Goal: Register for event/course: Sign up to attend an event or enroll in a course

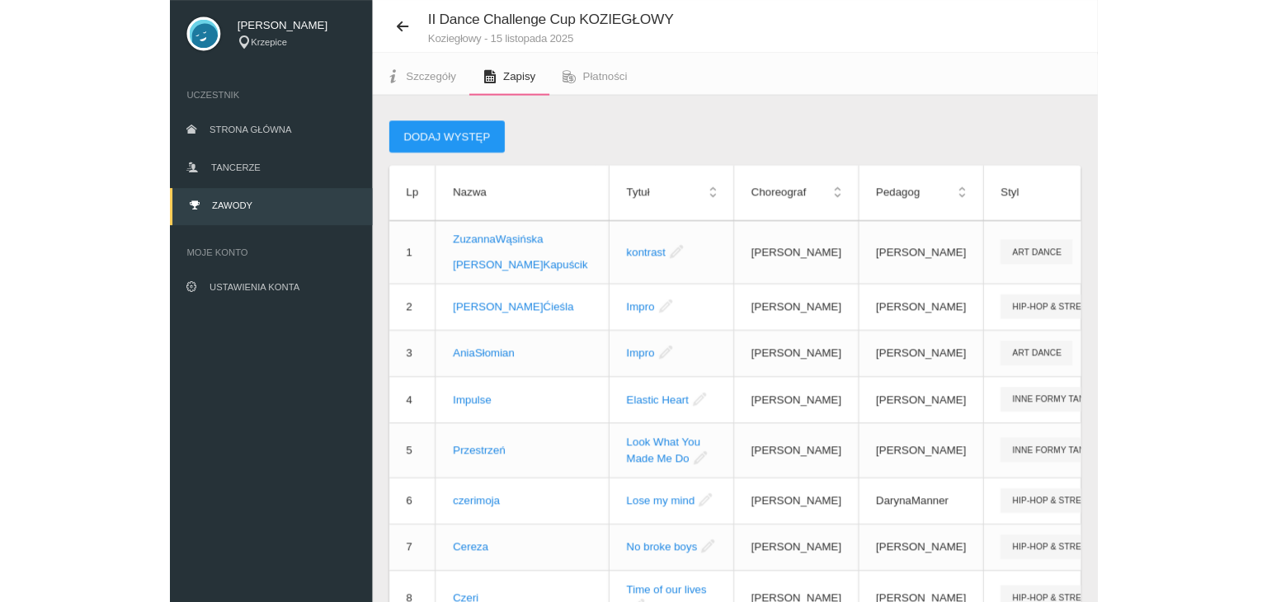
scroll to position [41, 0]
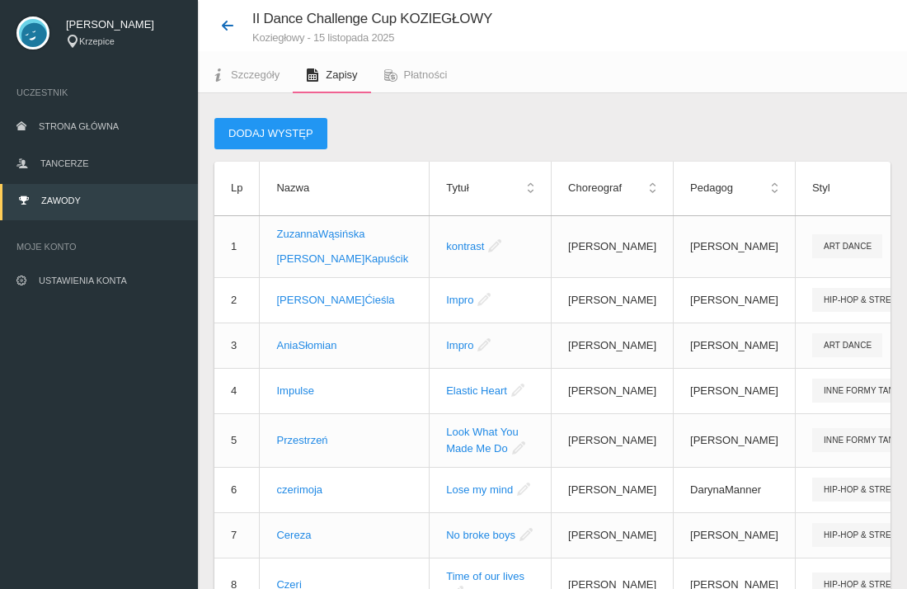
click at [219, 29] on button at bounding box center [233, 25] width 38 height 21
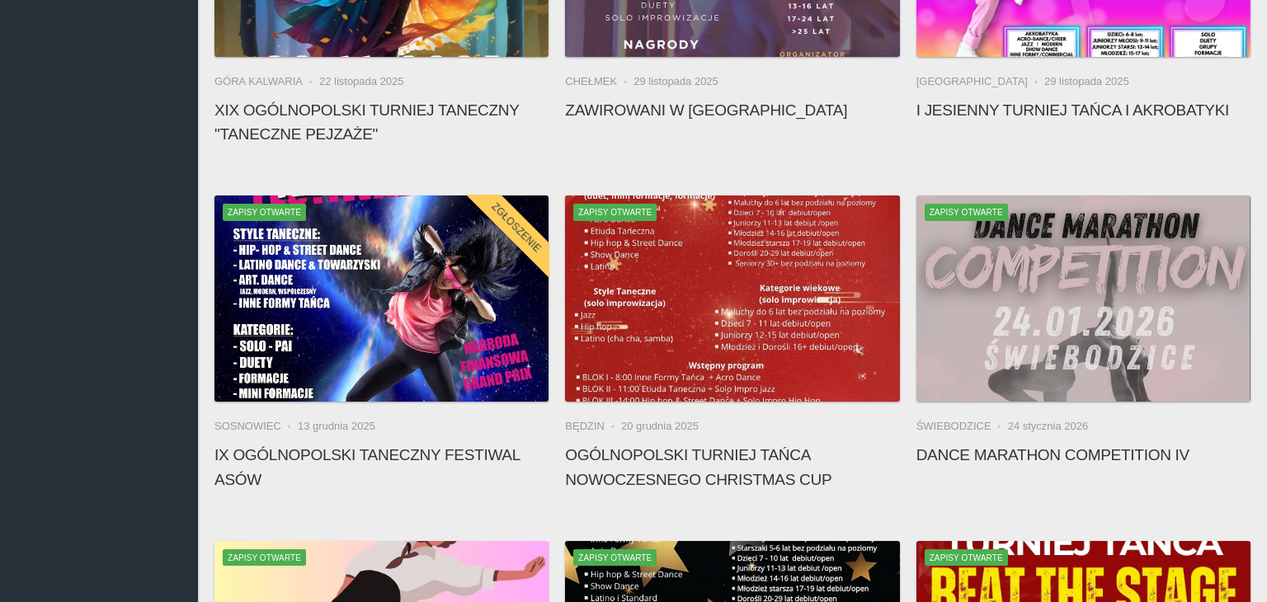
scroll to position [1037, 0]
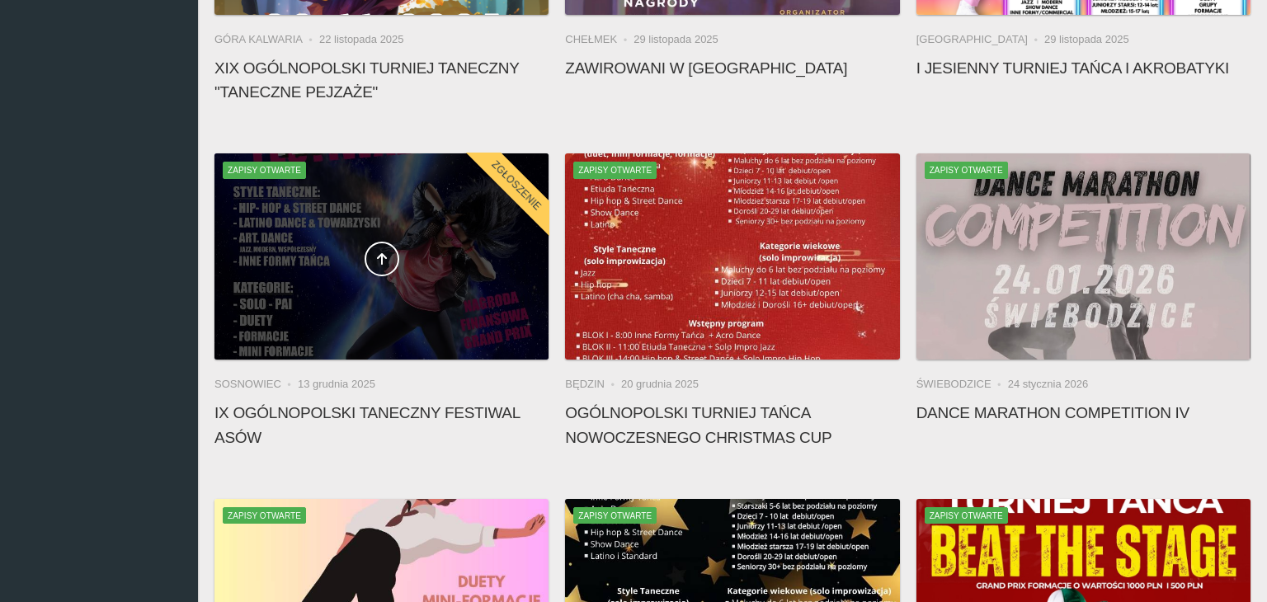
click at [387, 285] on div at bounding box center [381, 256] width 334 height 206
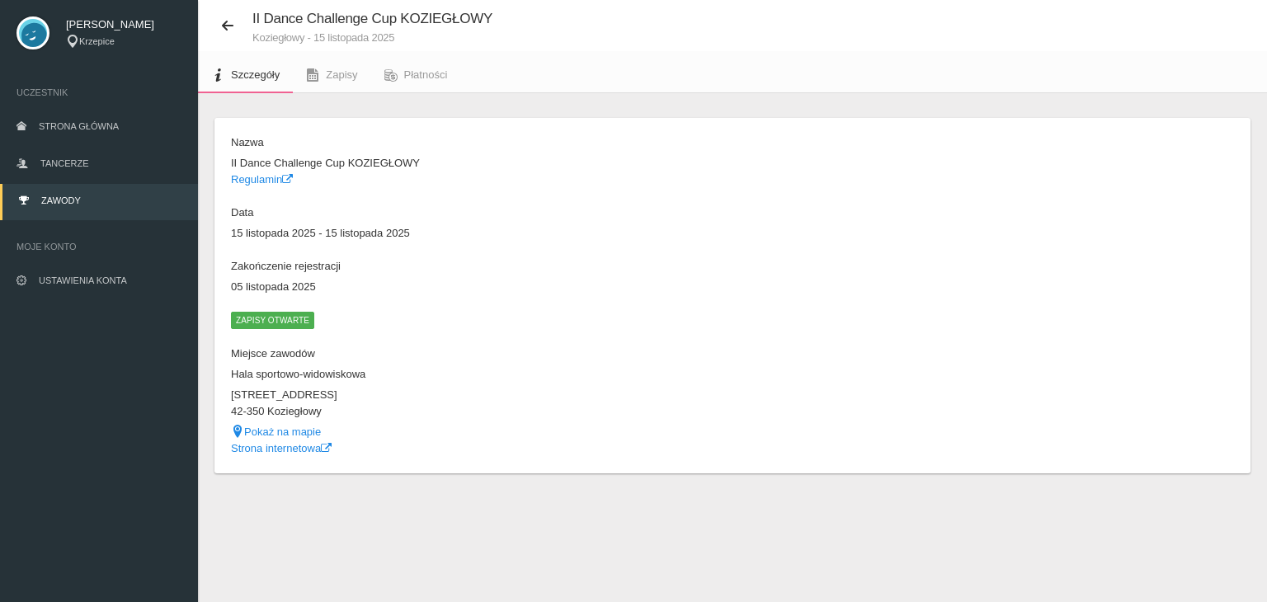
click at [387, 285] on dl "Nazwa II Dance Challenge Cup KOZIEGŁOWY Regulamin Data 15 listopada 2025 - 15 l…" at bounding box center [477, 295] width 493 height 322
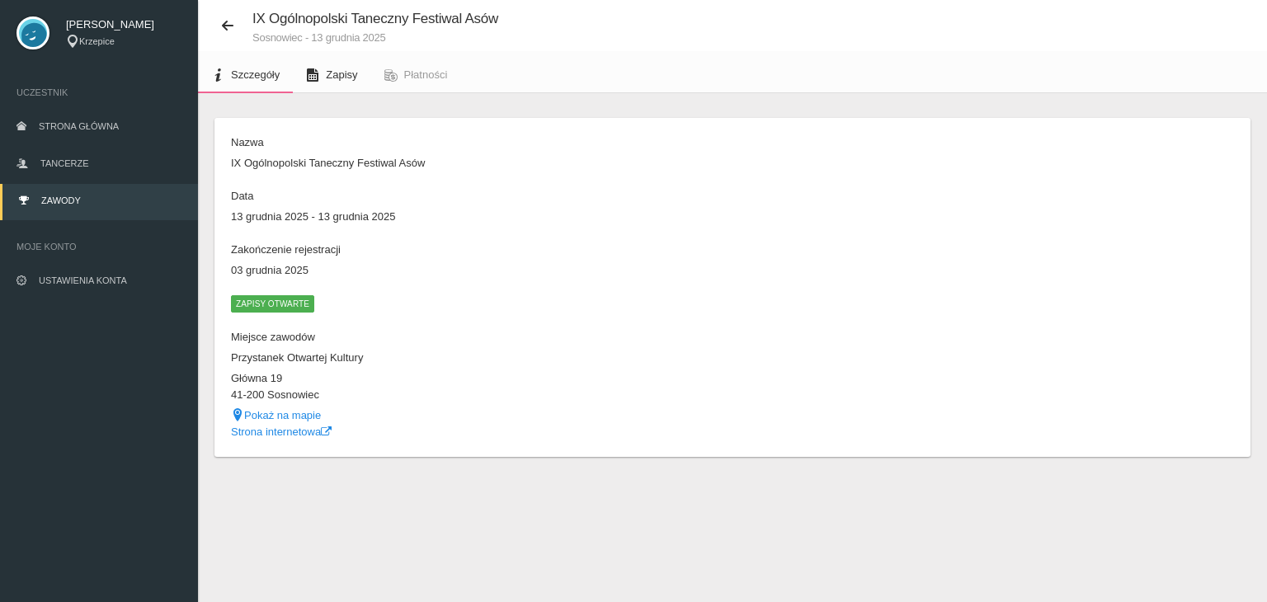
click at [330, 77] on span "Zapisy" at bounding box center [341, 74] width 31 height 12
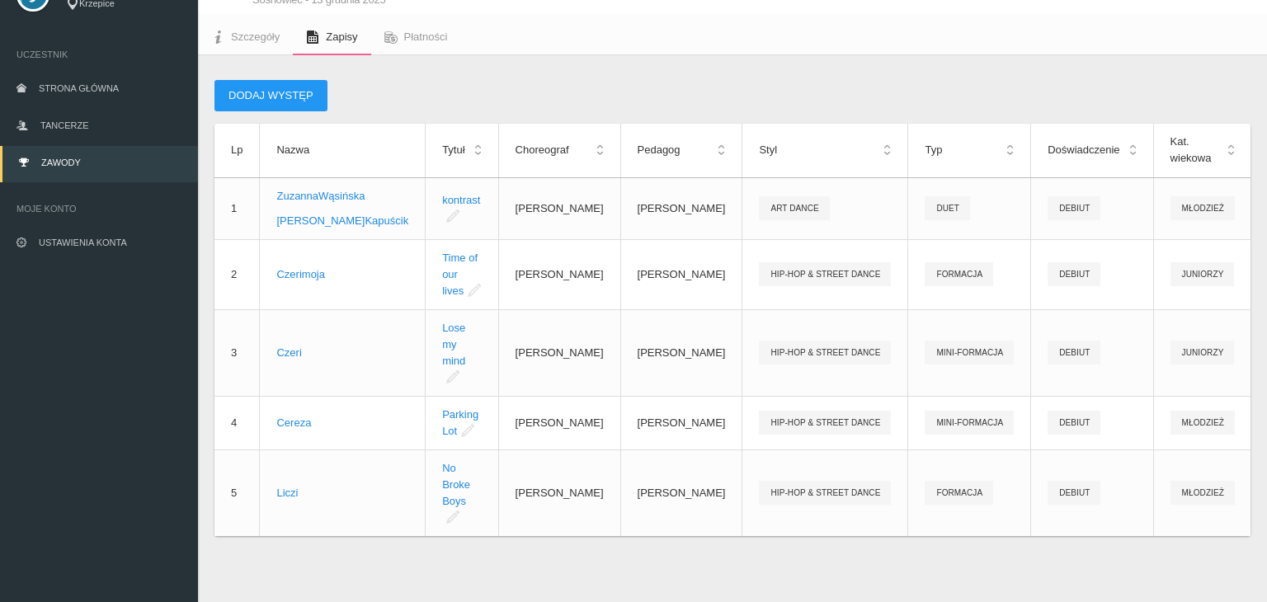
scroll to position [95, 0]
click at [273, 81] on button "Dodaj występ" at bounding box center [270, 95] width 113 height 31
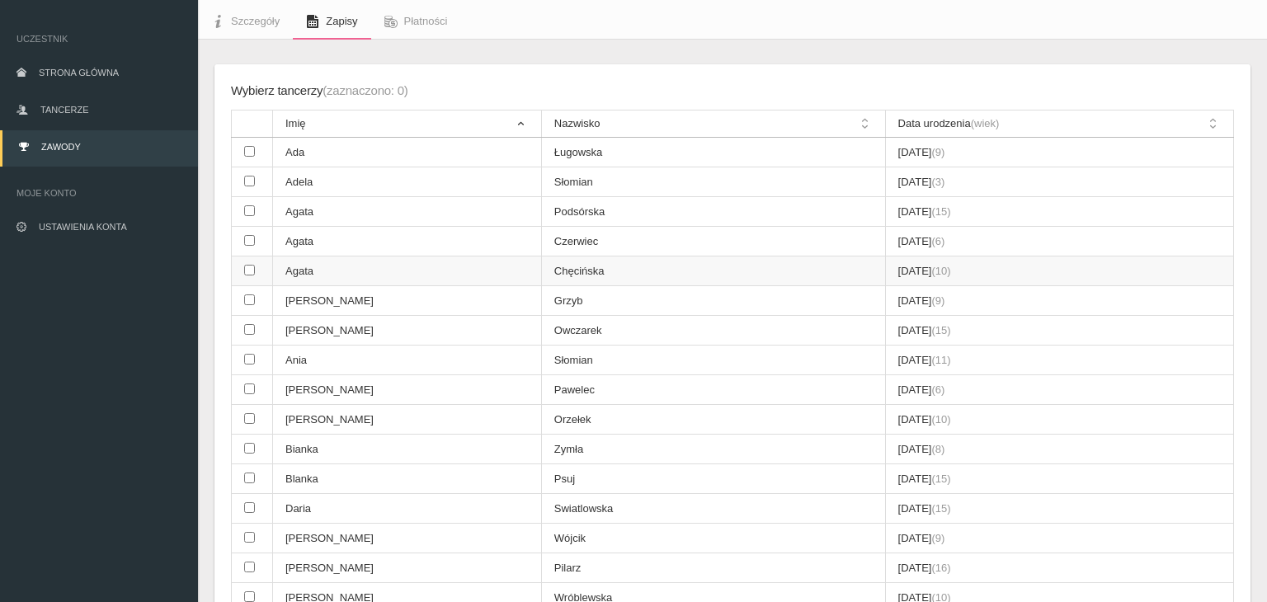
click at [255, 270] on td at bounding box center [252, 271] width 41 height 30
checkbox input "true"
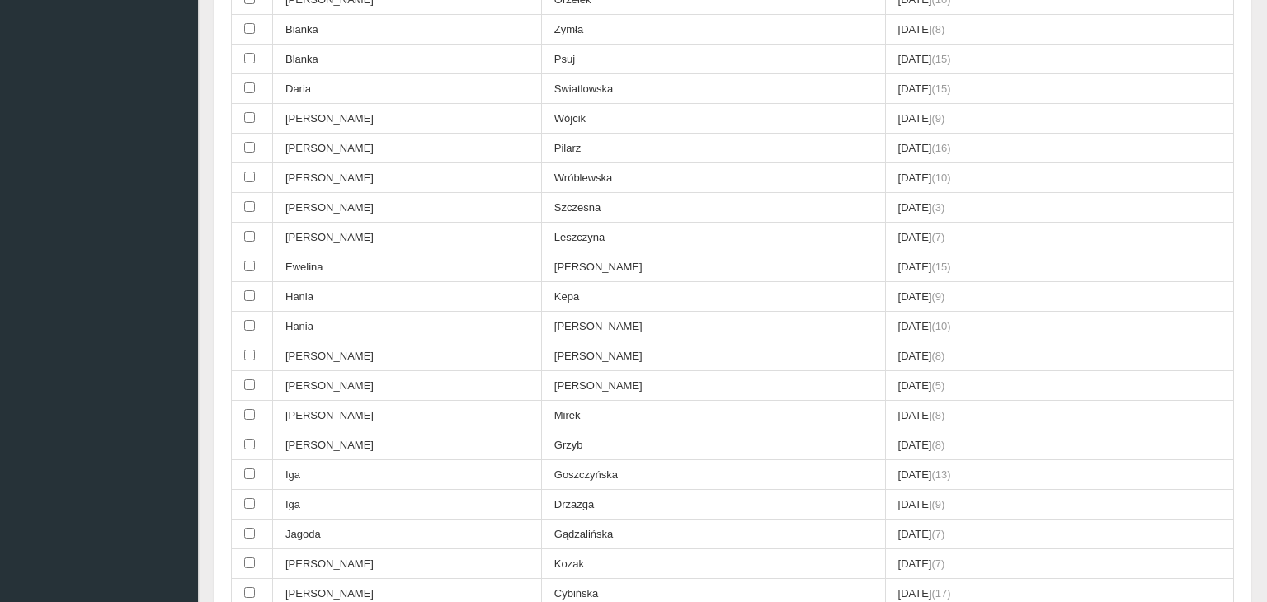
scroll to position [516, 0]
click at [249, 289] on input "checkbox" at bounding box center [249, 294] width 11 height 11
checkbox input "true"
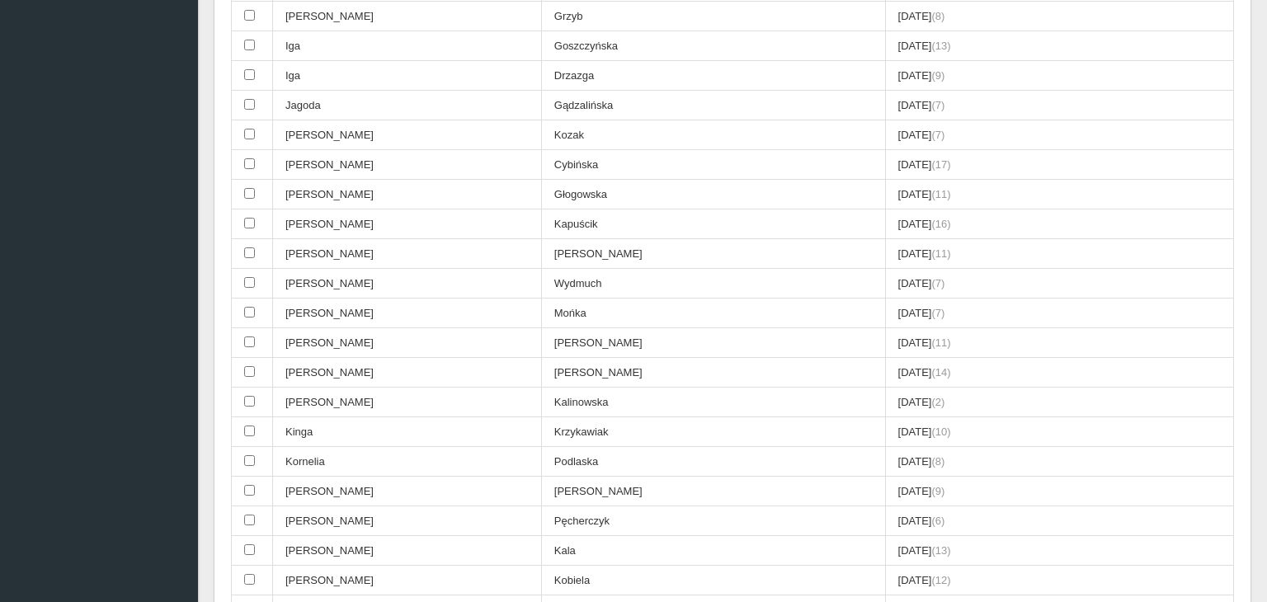
scroll to position [948, 0]
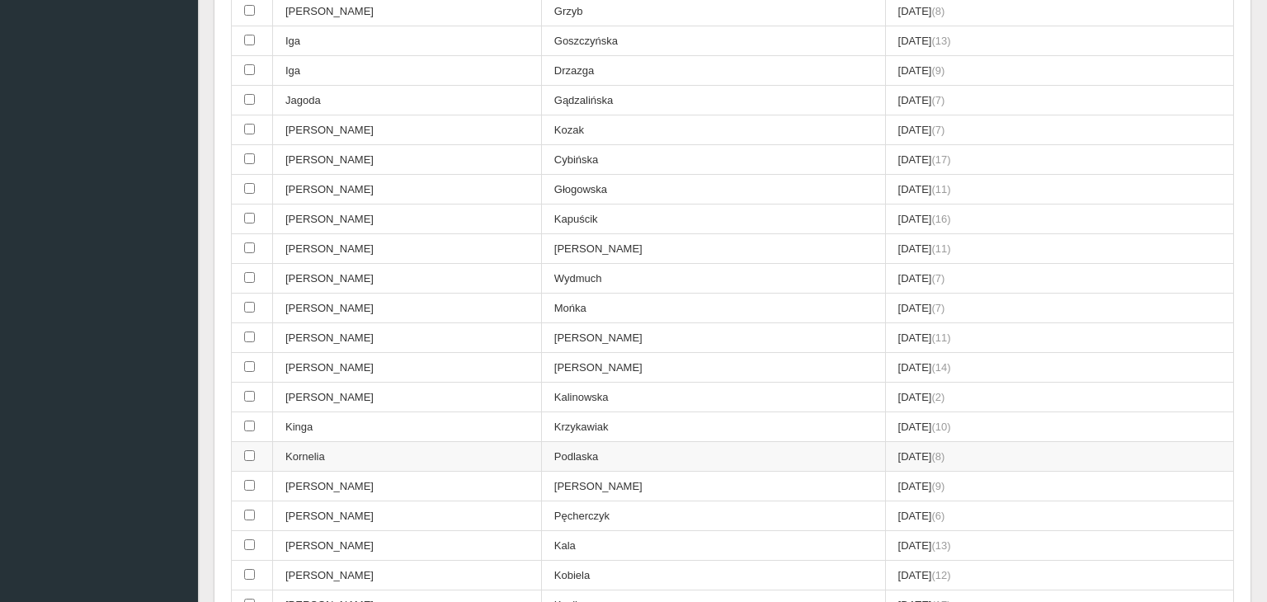
click at [247, 450] on input "checkbox" at bounding box center [249, 455] width 11 height 11
checkbox input "true"
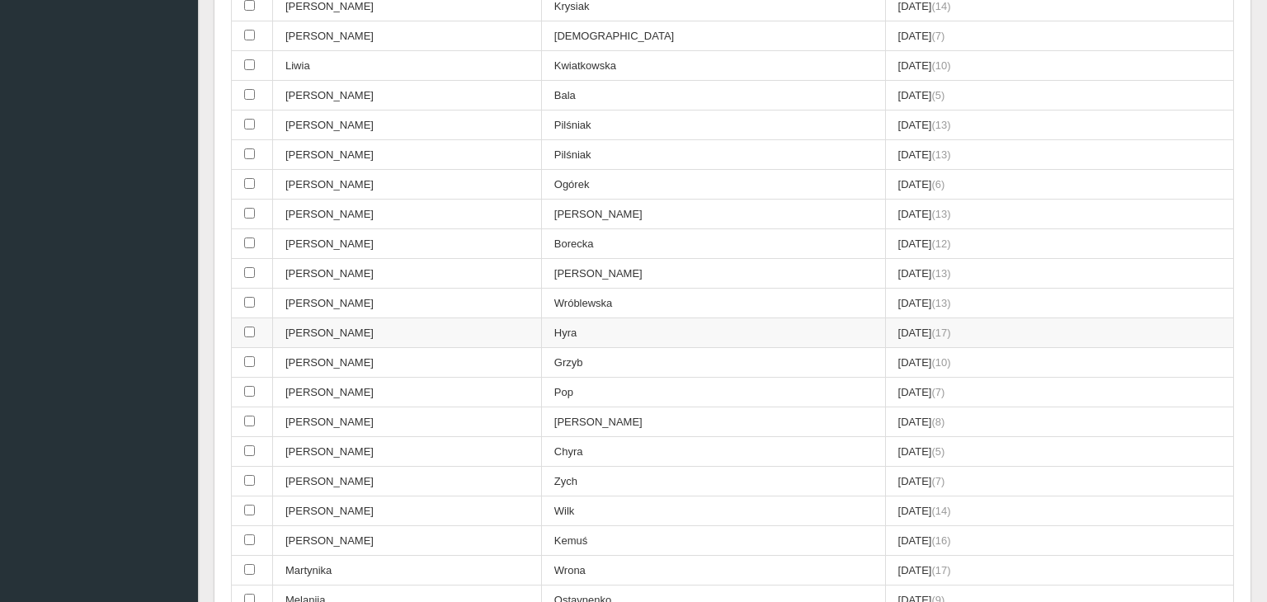
scroll to position [1700, 0]
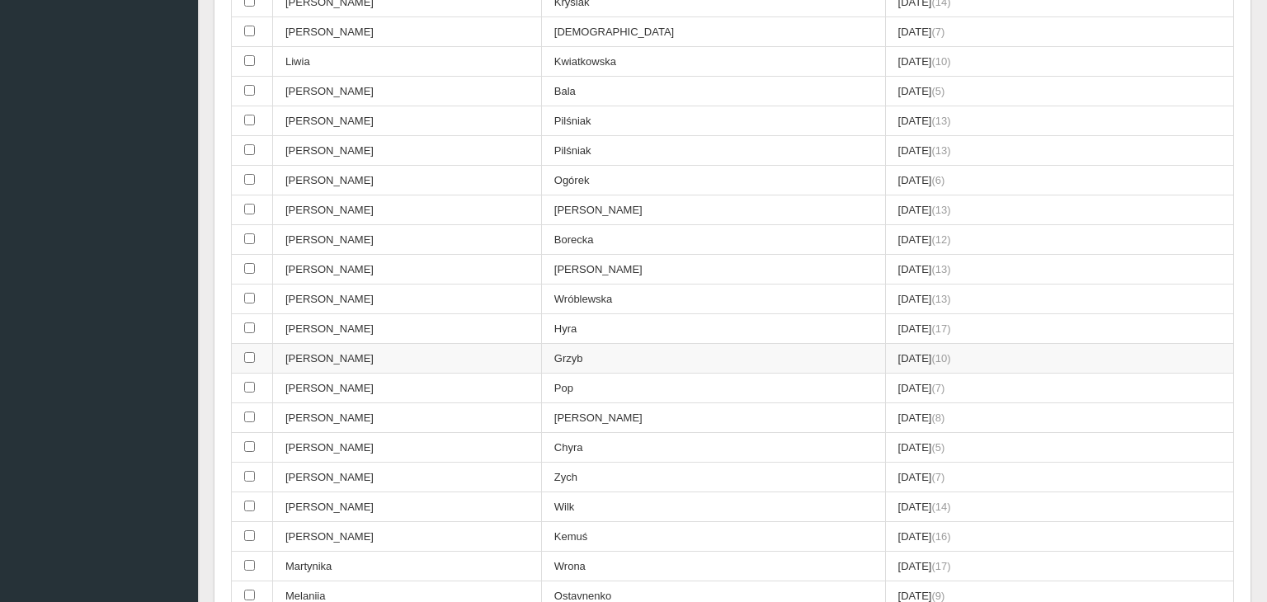
click at [244, 352] on input "checkbox" at bounding box center [249, 357] width 11 height 11
checkbox input "true"
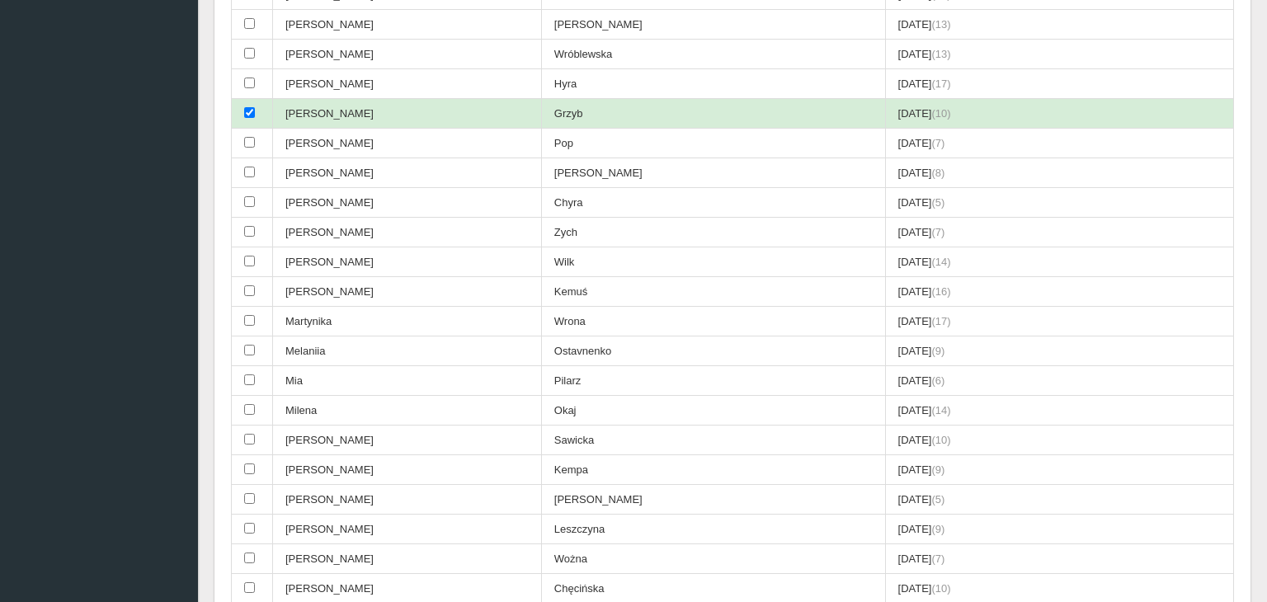
scroll to position [1950, 0]
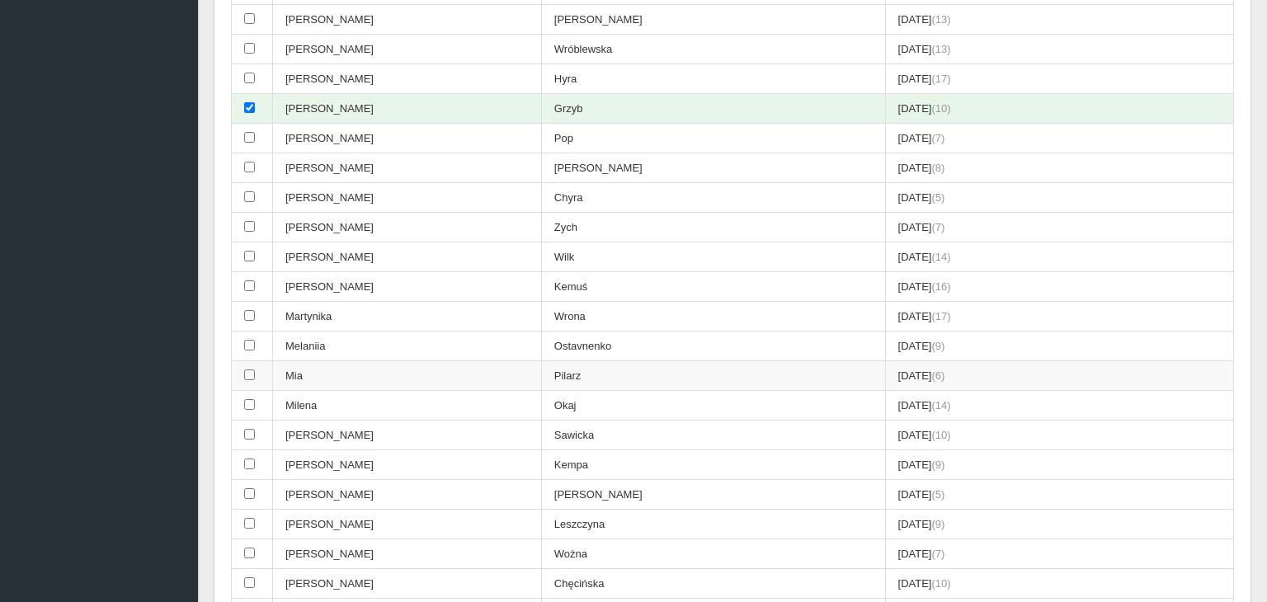
click at [252, 369] on input "checkbox" at bounding box center [249, 374] width 11 height 11
checkbox input "true"
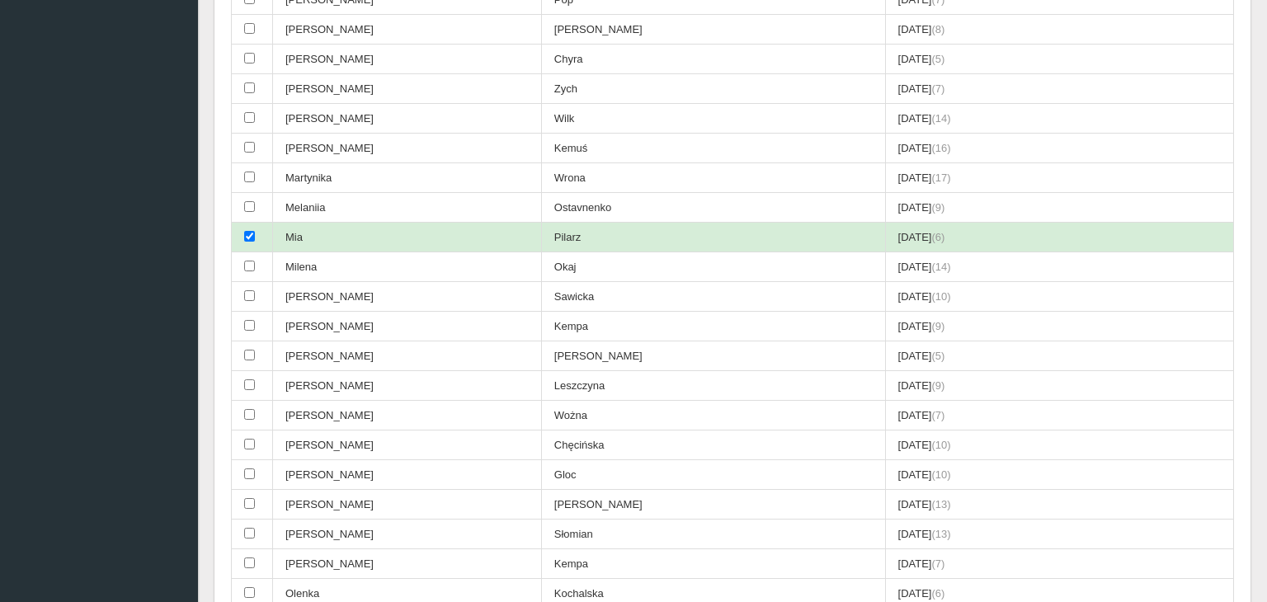
scroll to position [2096, 0]
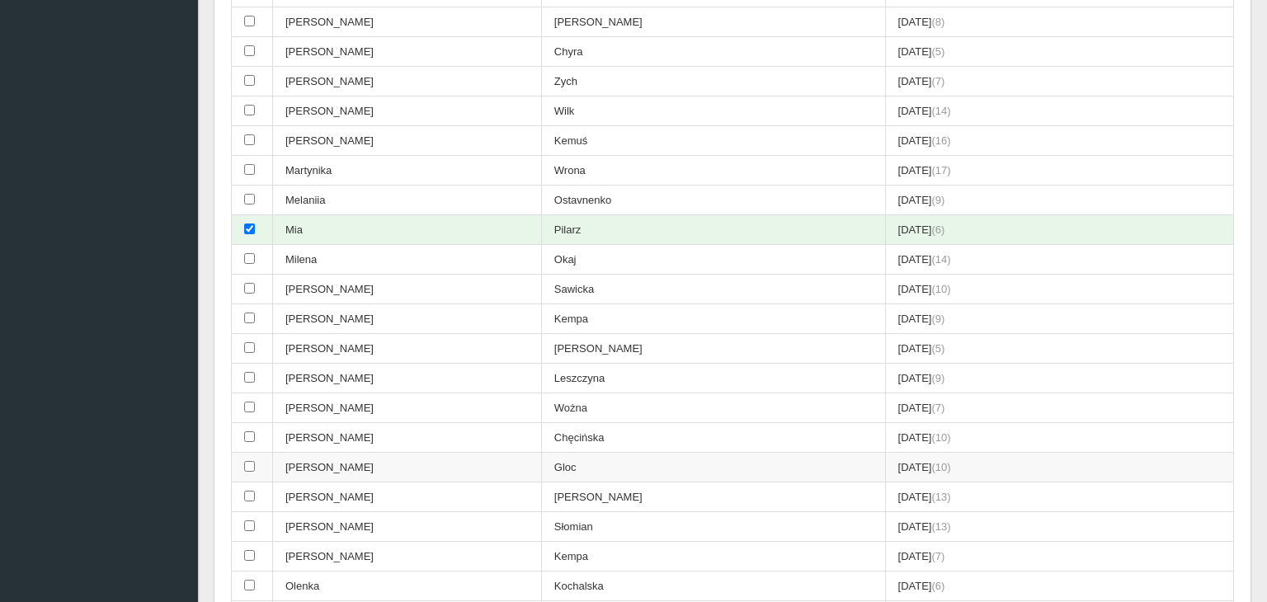
click at [252, 461] on input "checkbox" at bounding box center [249, 466] width 11 height 11
checkbox input "true"
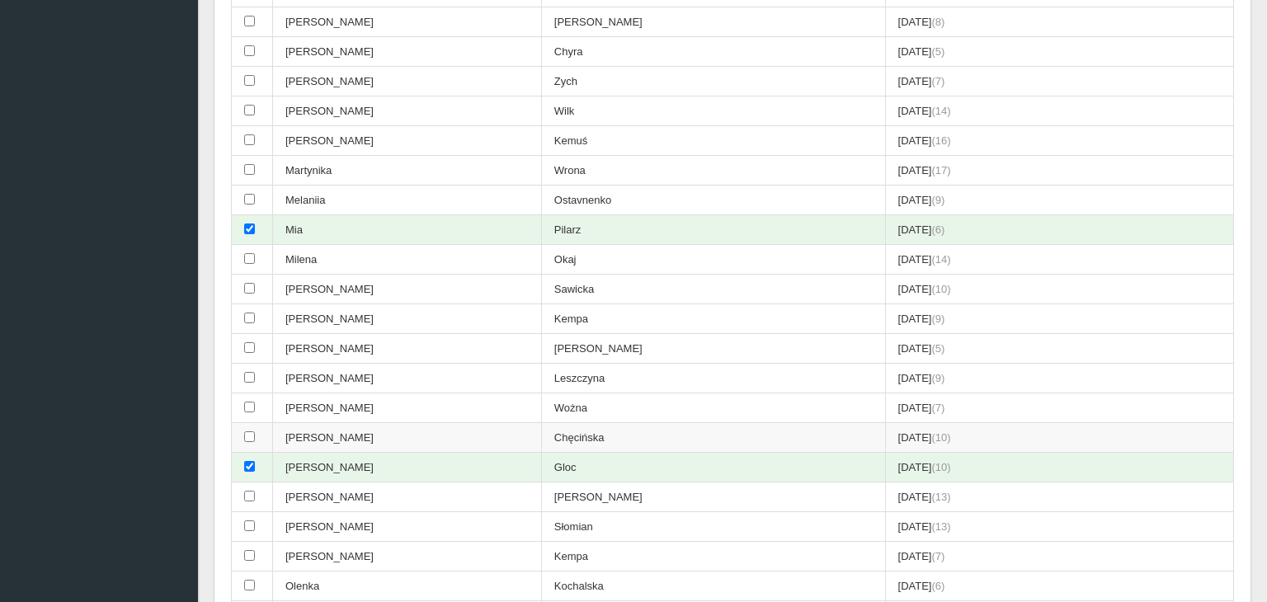
click at [256, 423] on td at bounding box center [252, 438] width 41 height 30
checkbox input "true"
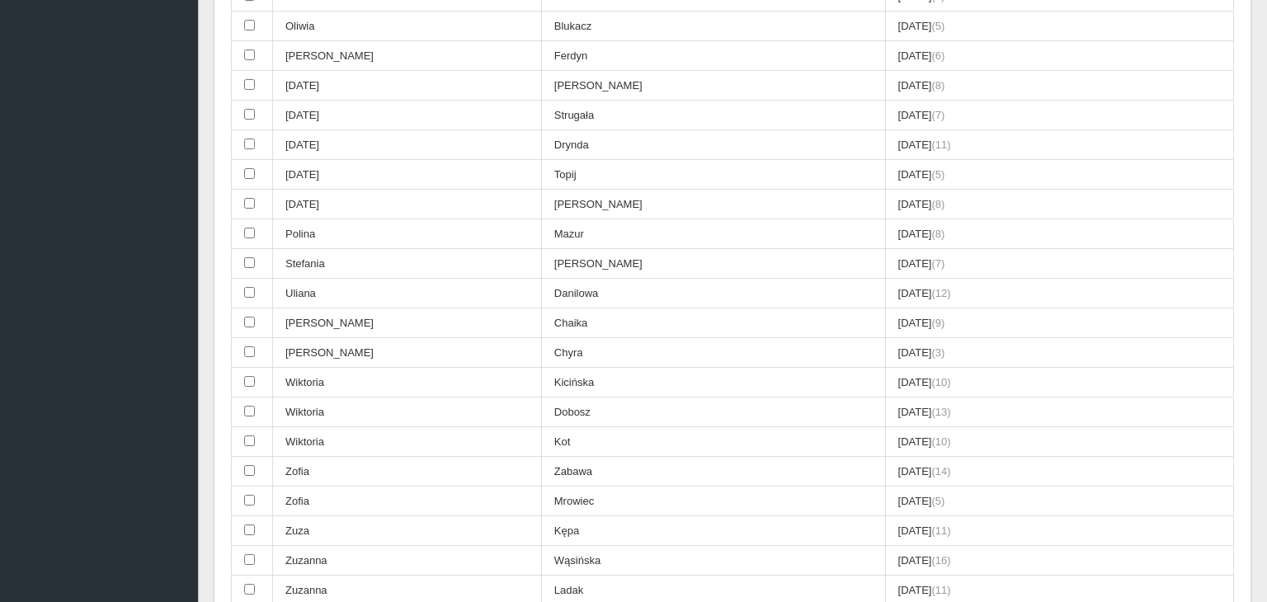
scroll to position [2931, 0]
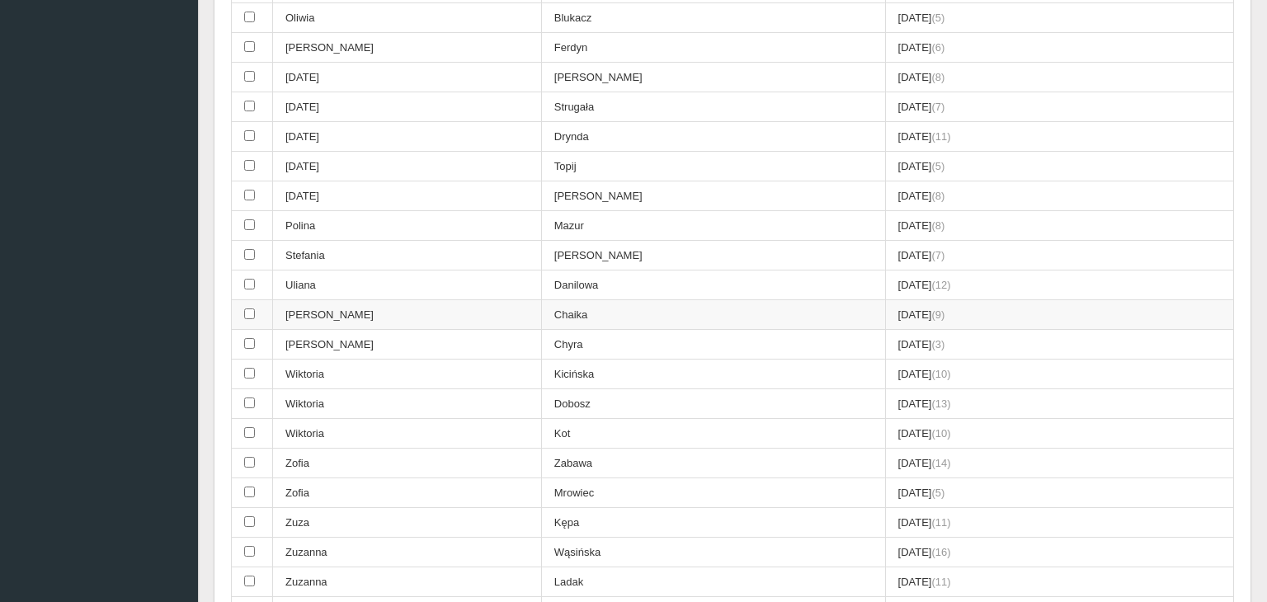
click at [249, 308] on input "checkbox" at bounding box center [249, 313] width 11 height 11
checkbox input "true"
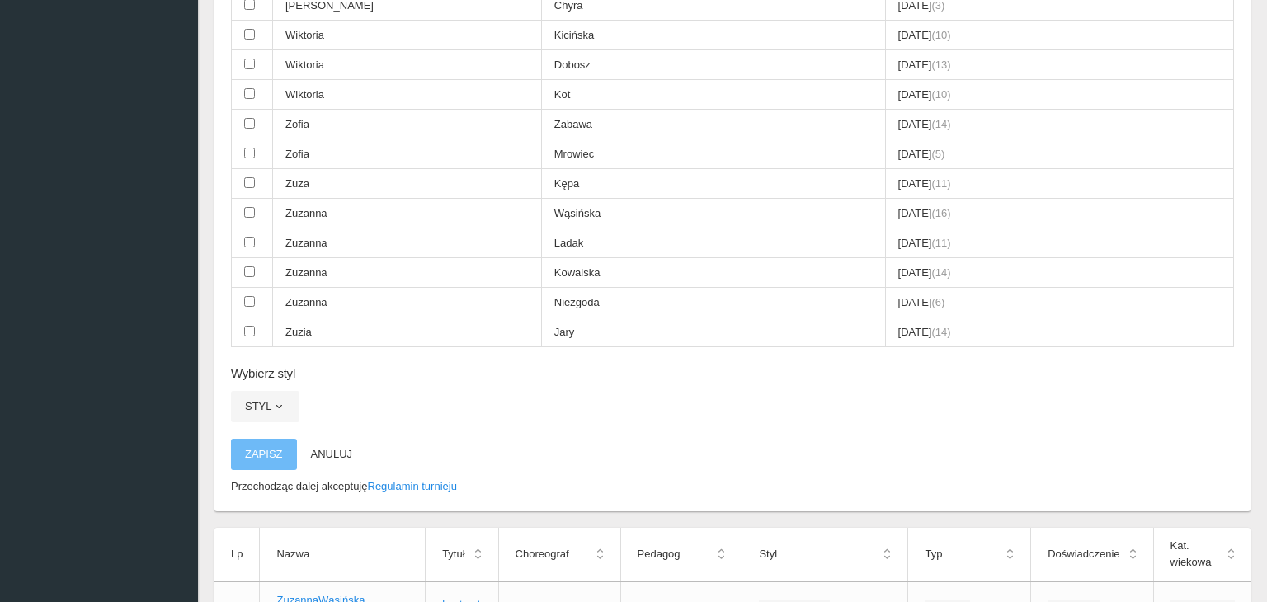
scroll to position [3267, 0]
click at [272, 403] on span "button" at bounding box center [278, 409] width 13 height 13
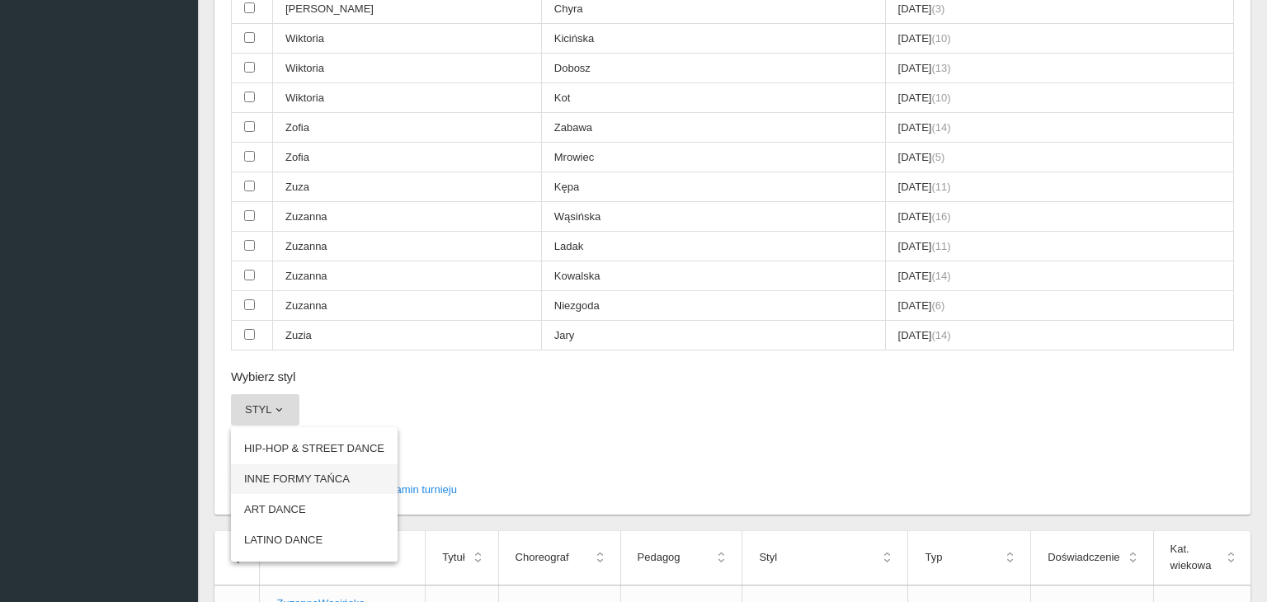
click at [313, 464] on link "INNE FORMY TAŃCA" at bounding box center [314, 479] width 167 height 30
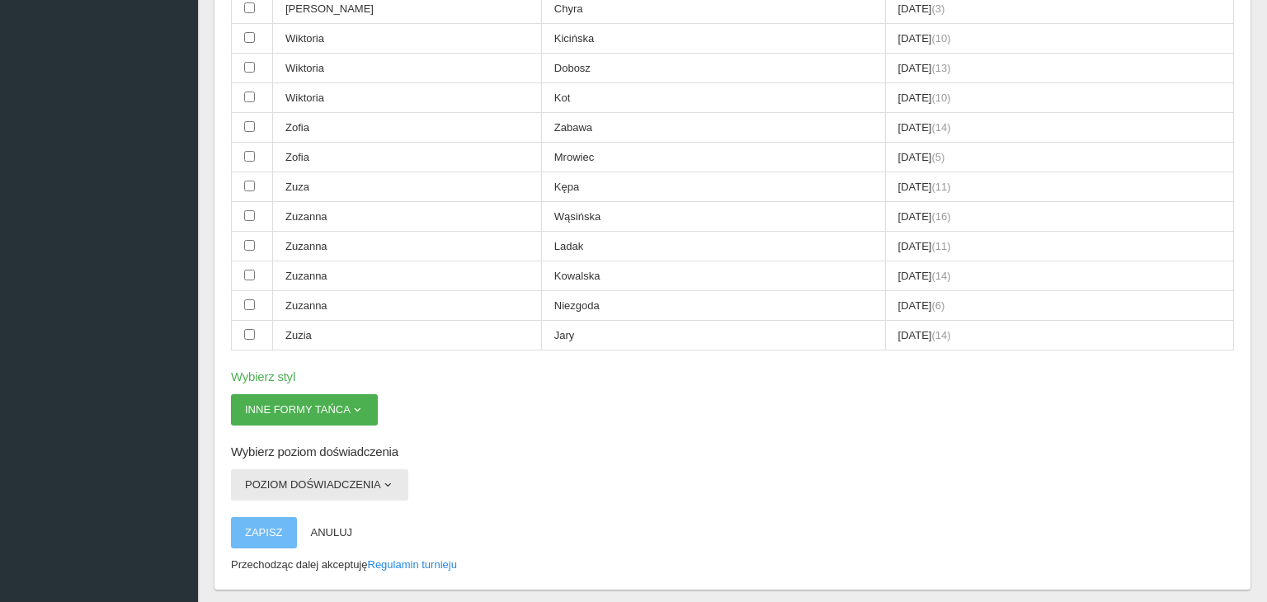
click at [369, 469] on button "Poziom doświadczenia" at bounding box center [319, 484] width 177 height 31
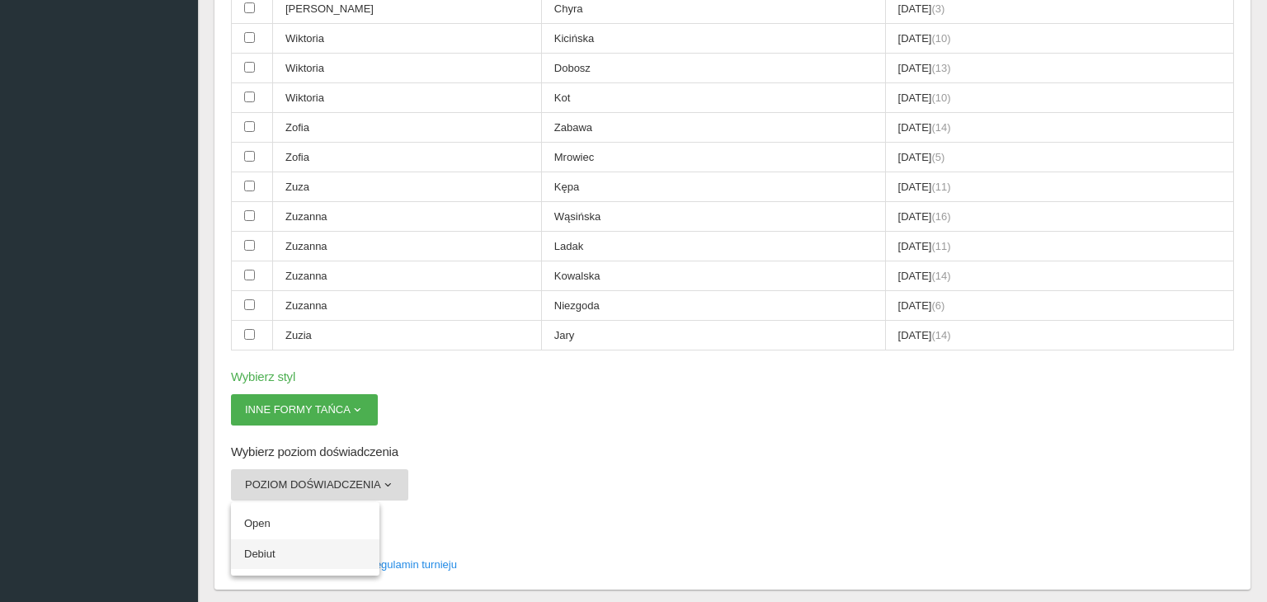
click at [314, 539] on link "Debiut" at bounding box center [305, 554] width 148 height 30
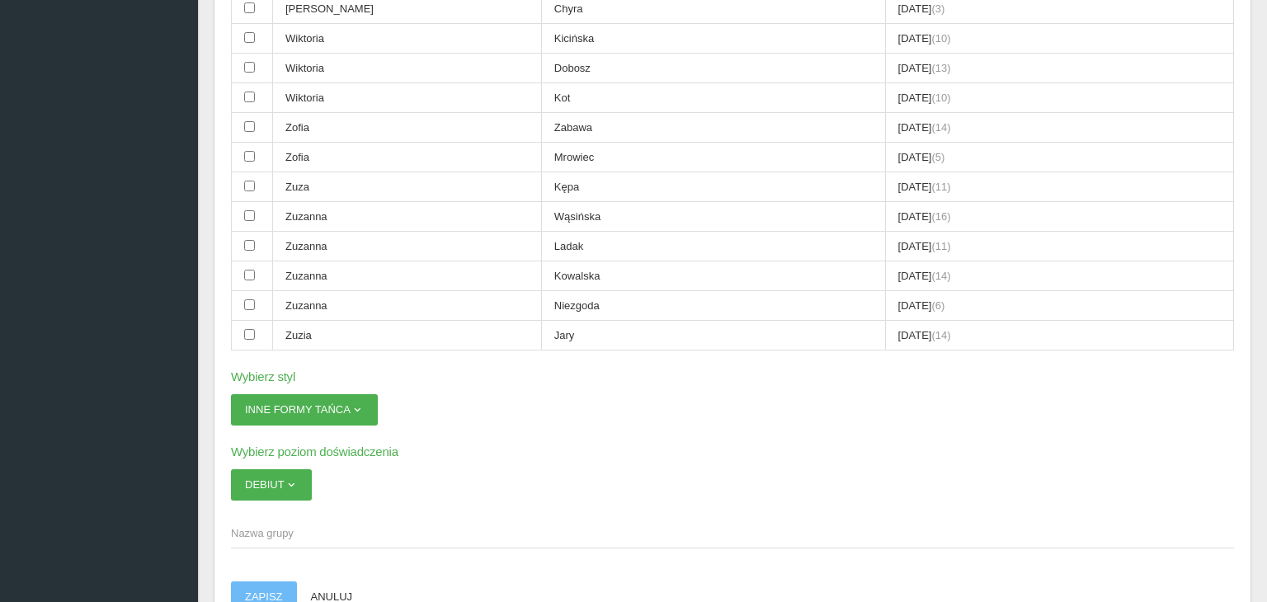
click at [294, 525] on span "Nazwa grupy" at bounding box center [724, 533] width 986 height 16
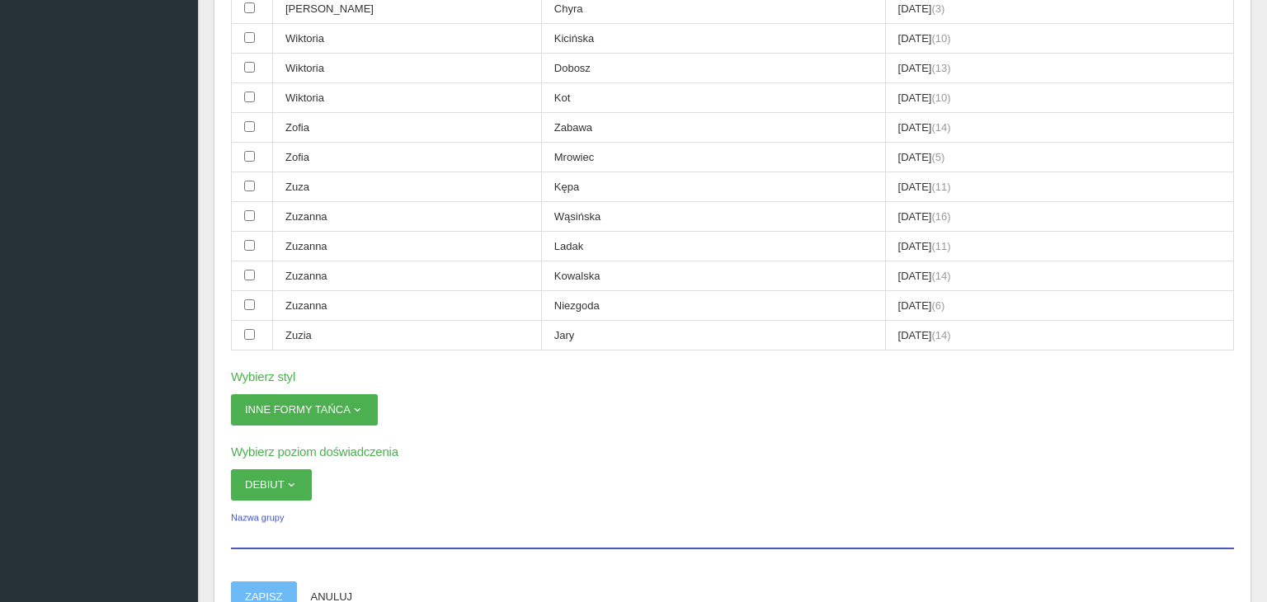
click at [294, 517] on input "Nazwa grupy" at bounding box center [732, 532] width 1003 height 31
type input "Impulse"
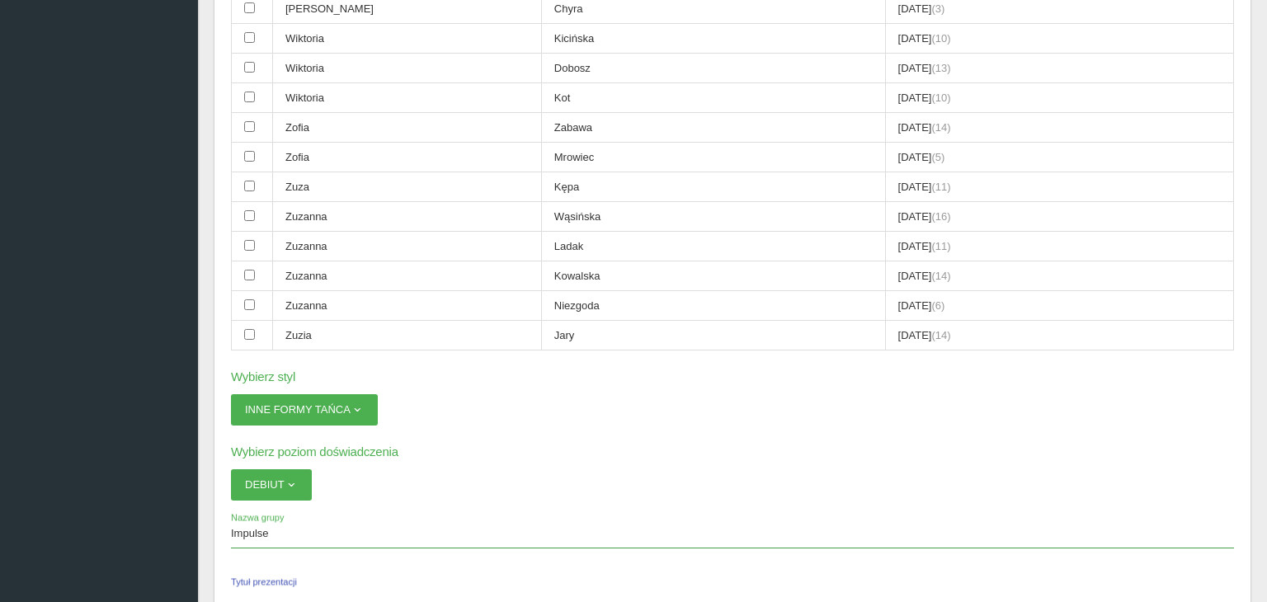
click at [293, 581] on input "Tytuł prezentacji" at bounding box center [732, 596] width 1003 height 31
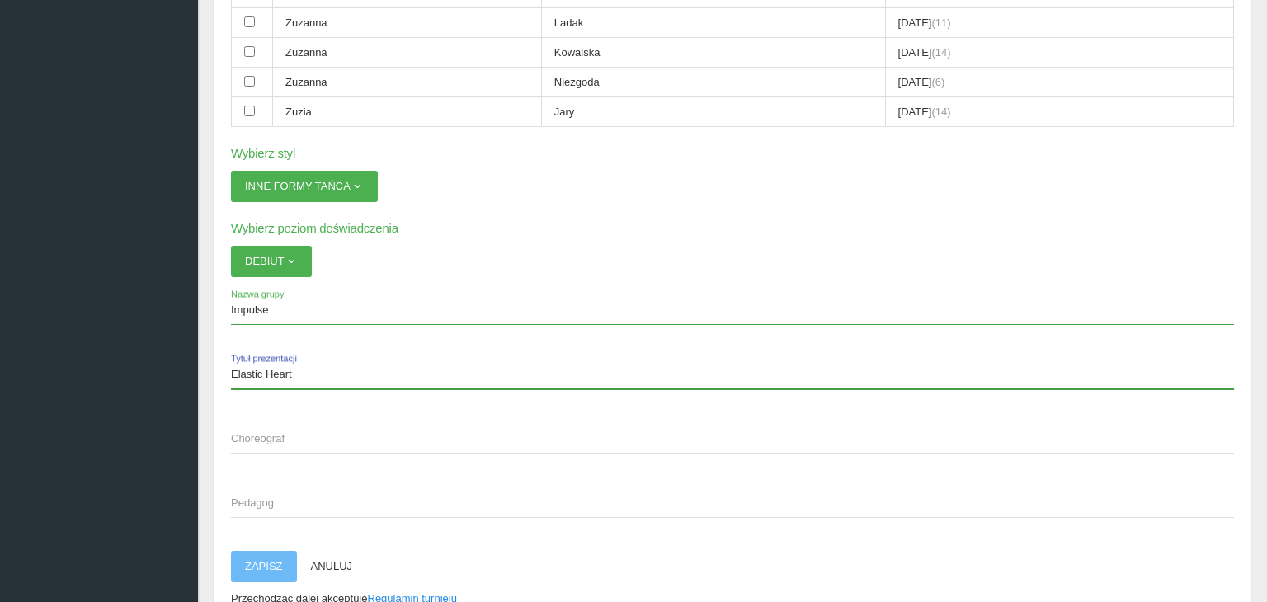
scroll to position [3494, 0]
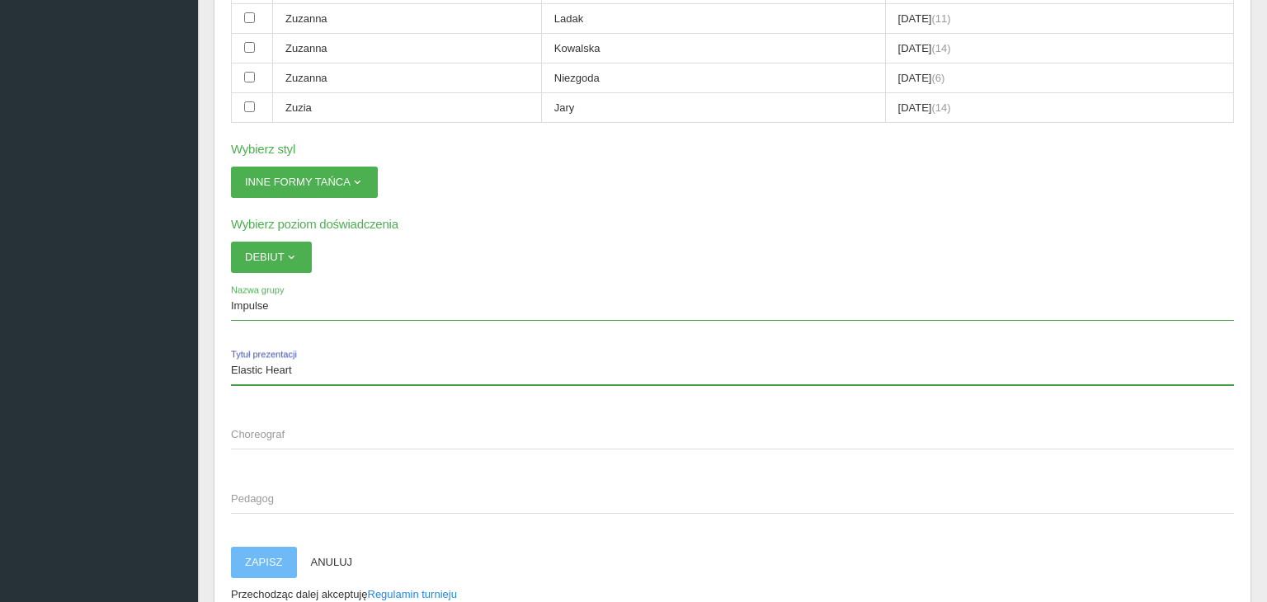
type input "Elastic Heart"
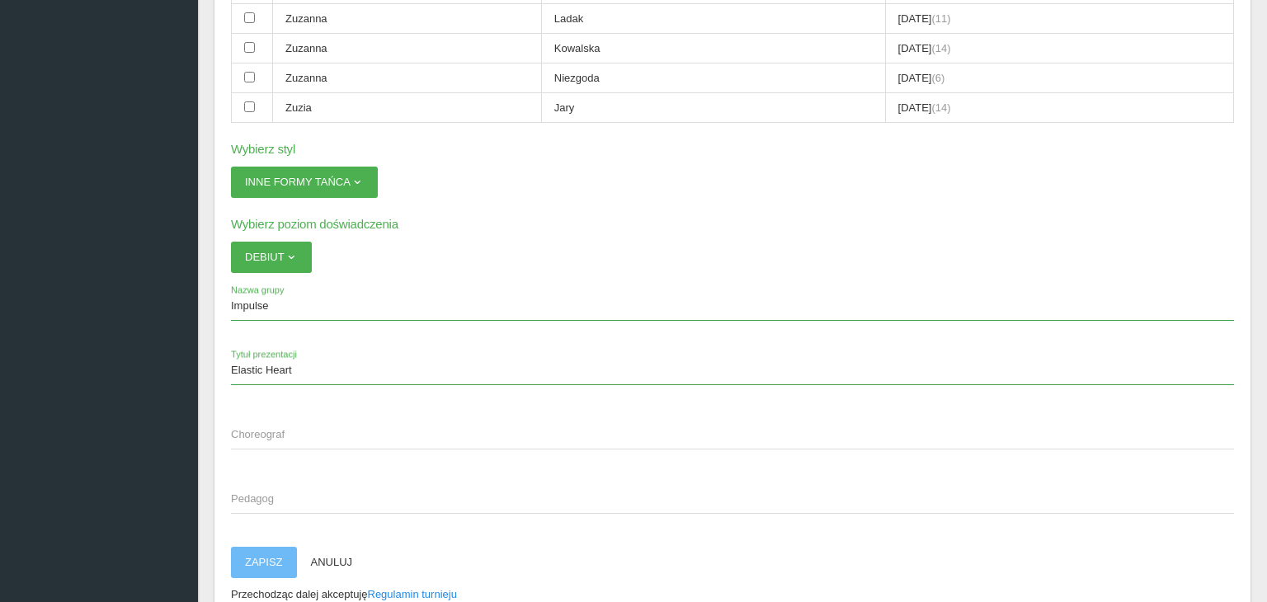
click at [328, 426] on span "Choreograf" at bounding box center [724, 434] width 986 height 16
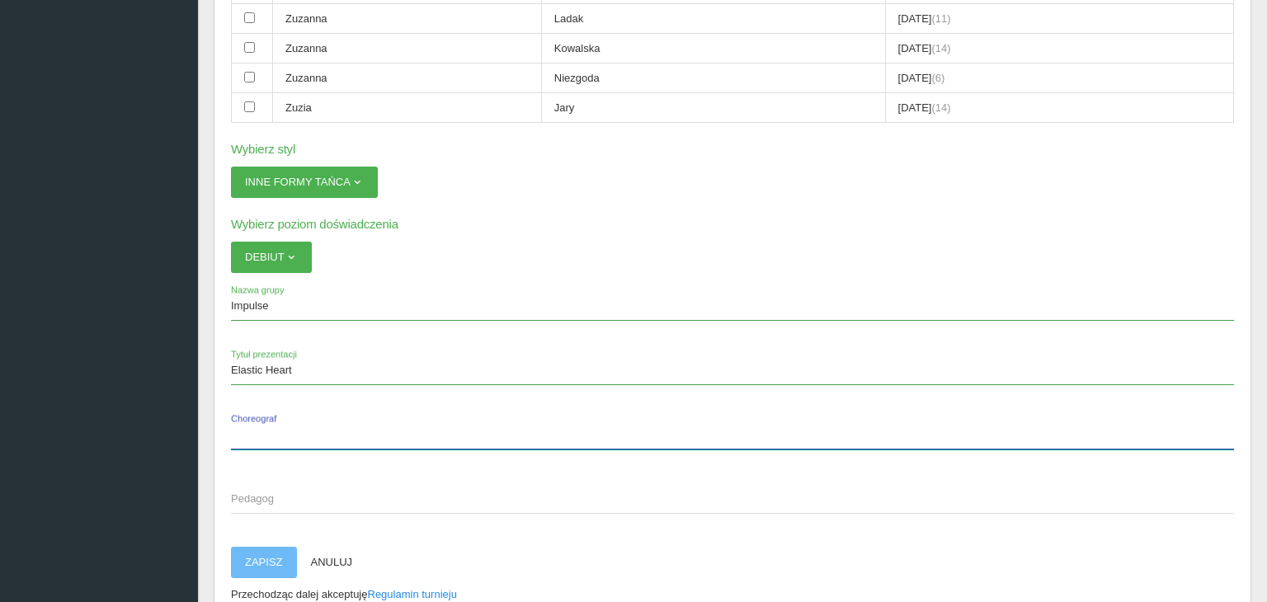
click at [328, 418] on input "Choreograf" at bounding box center [732, 433] width 1003 height 31
type input "[PERSON_NAME]"
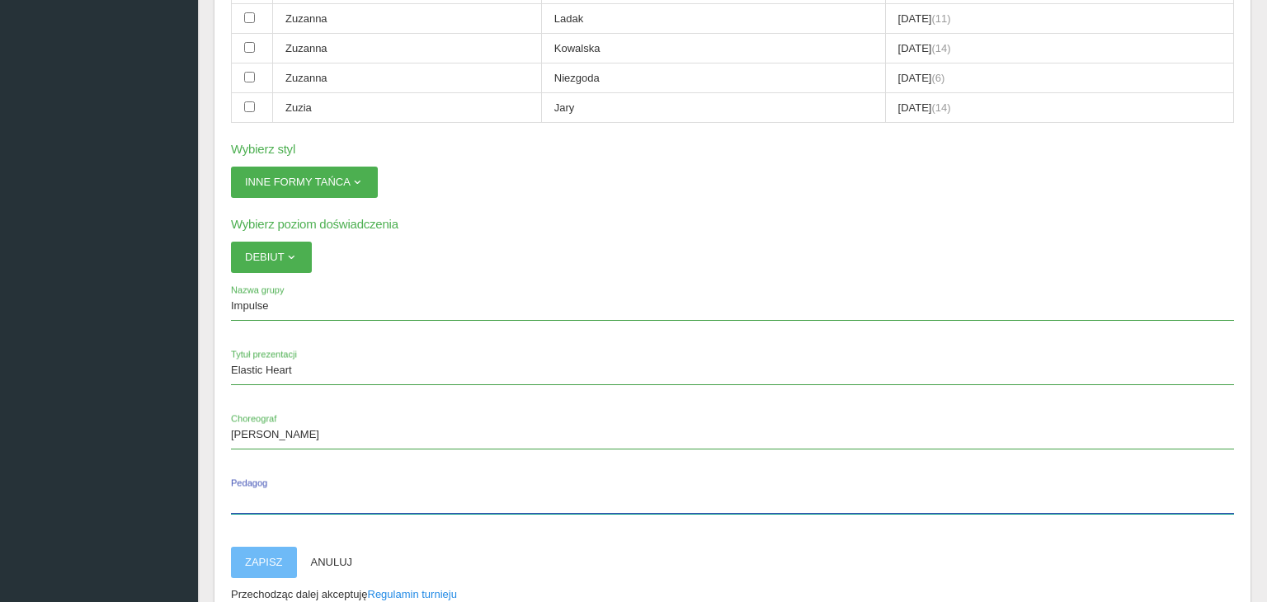
click at [264, 482] on input "Pedagog" at bounding box center [732, 497] width 1003 height 31
type input "[PERSON_NAME]"
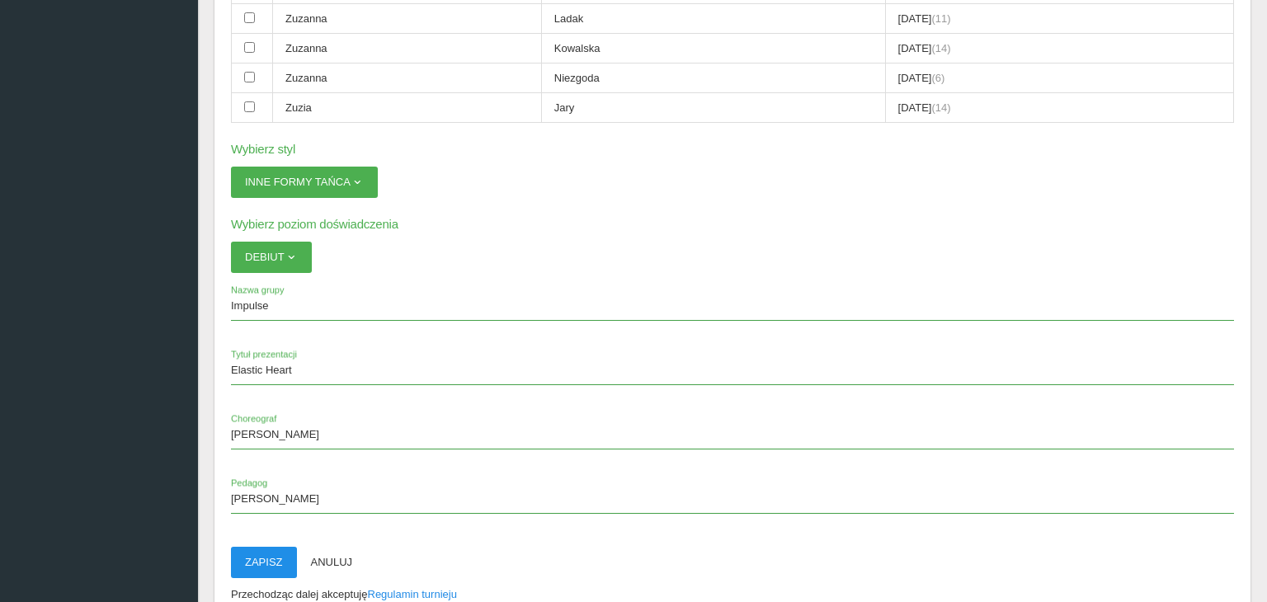
click at [252, 547] on button "Zapisz" at bounding box center [264, 562] width 66 height 31
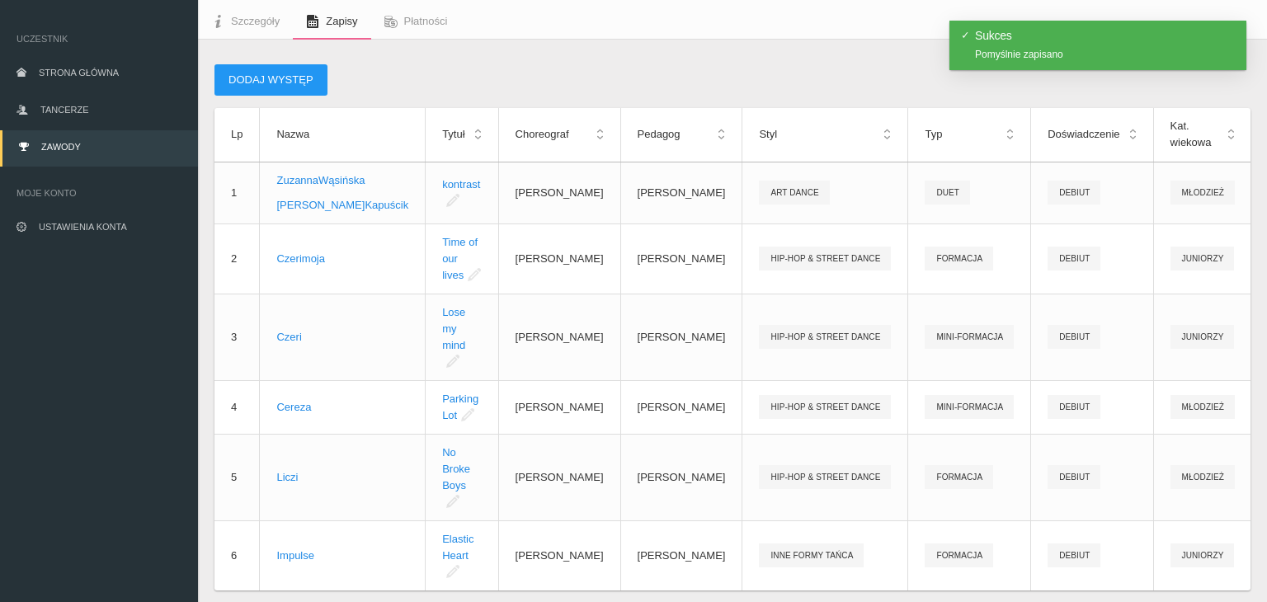
scroll to position [165, 0]
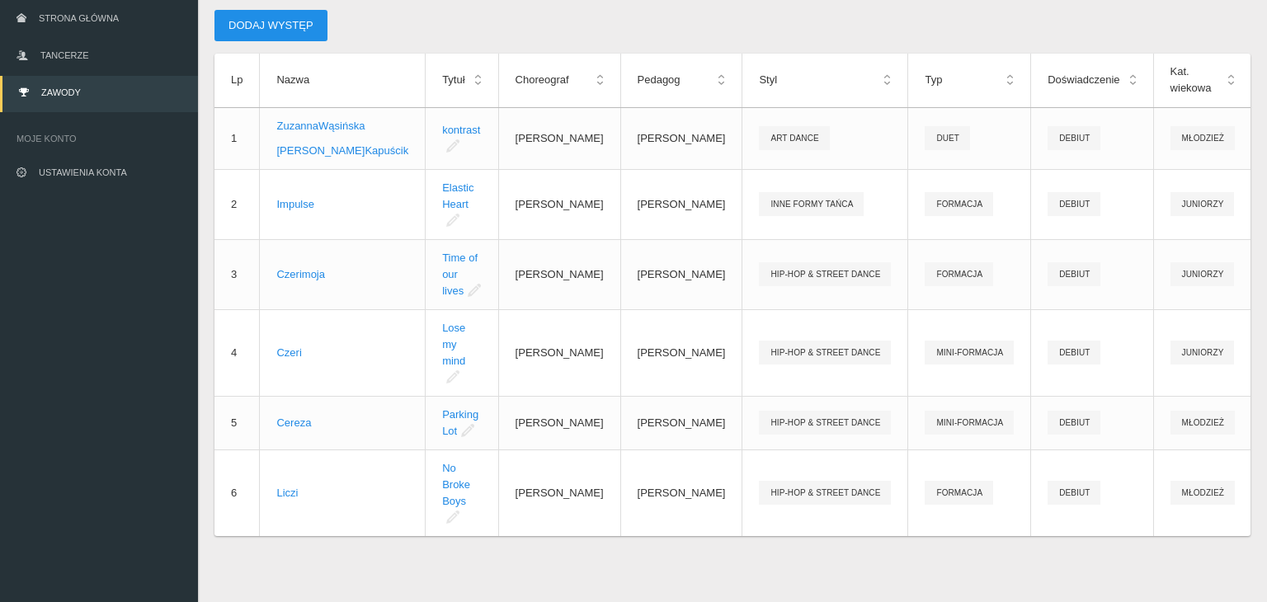
click at [304, 10] on button "Dodaj występ" at bounding box center [270, 25] width 113 height 31
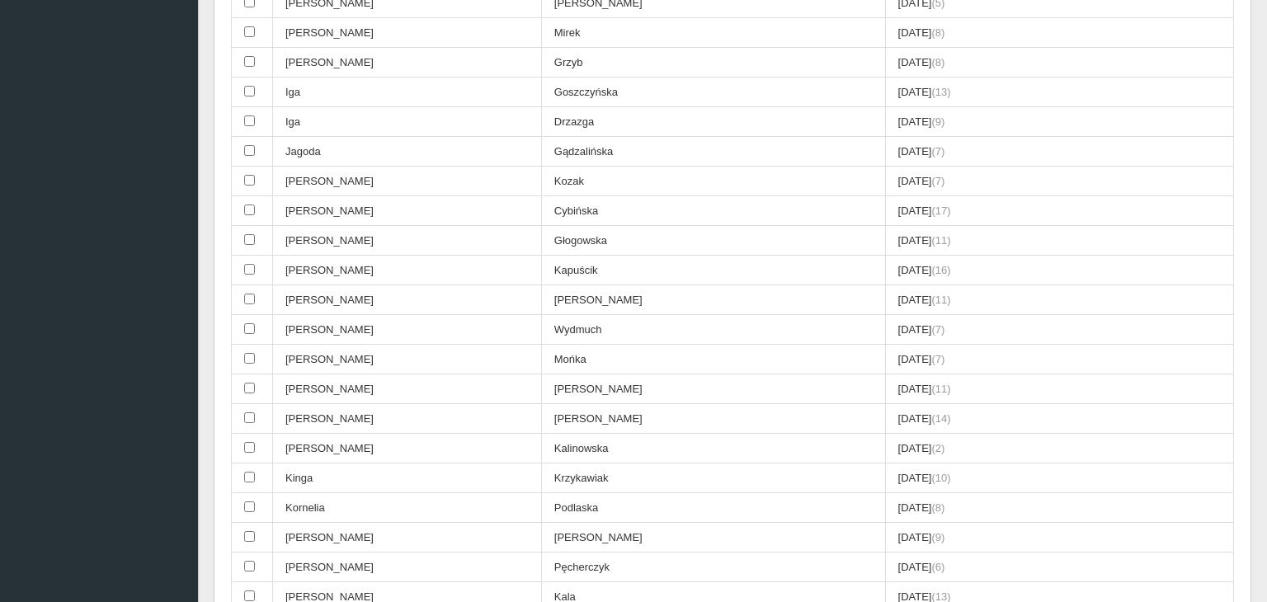
scroll to position [899, 0]
click at [256, 343] on td at bounding box center [252, 358] width 41 height 30
checkbox input "true"
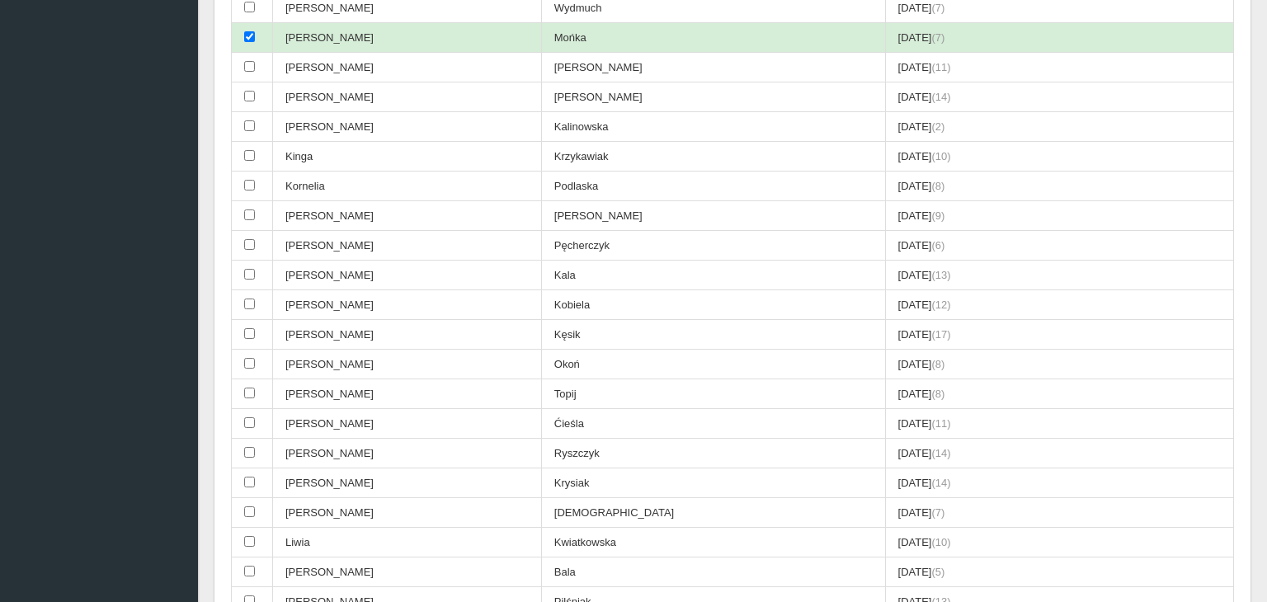
scroll to position [1221, 0]
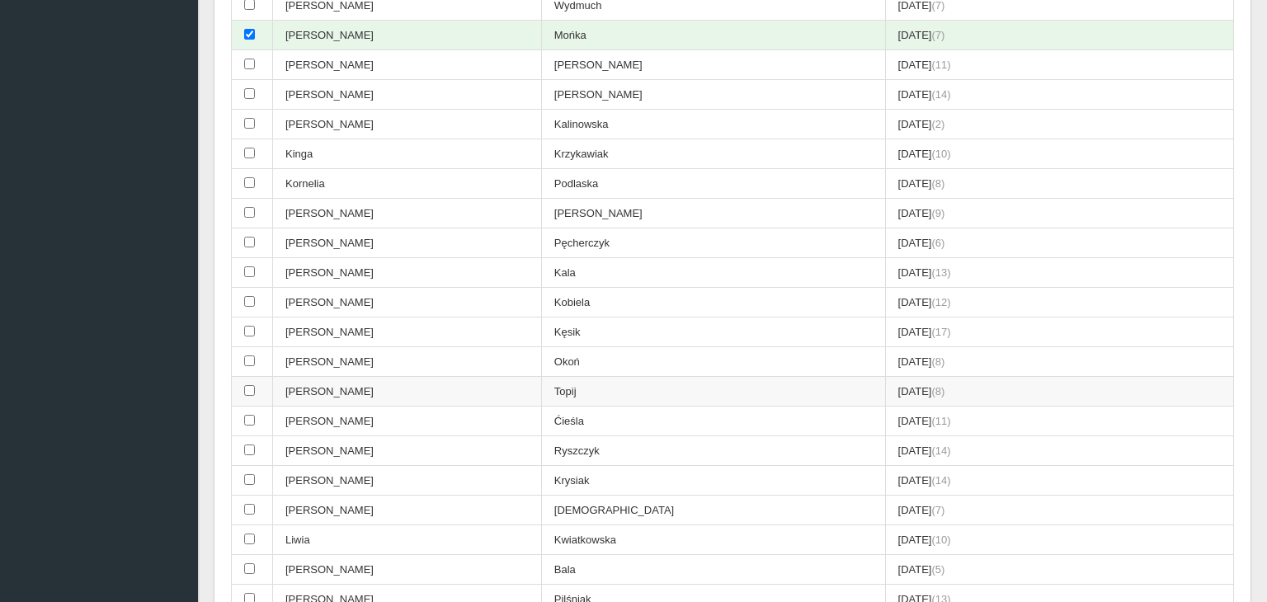
click at [243, 377] on td at bounding box center [252, 392] width 41 height 30
checkbox input "true"
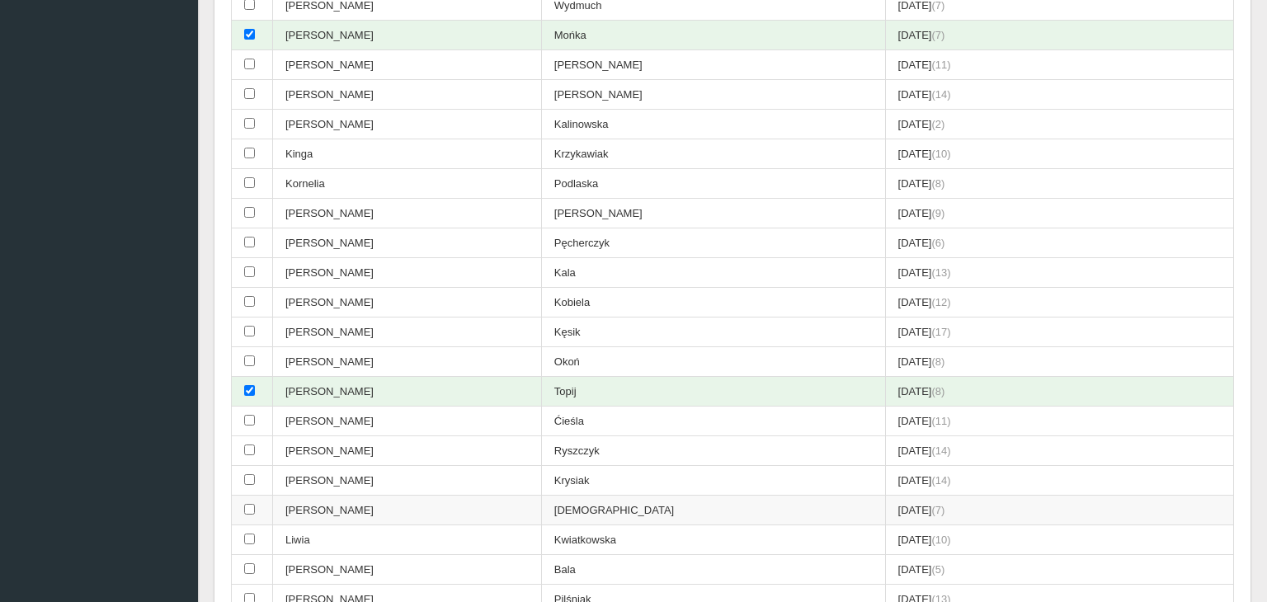
click at [250, 504] on input "checkbox" at bounding box center [249, 509] width 11 height 11
checkbox input "true"
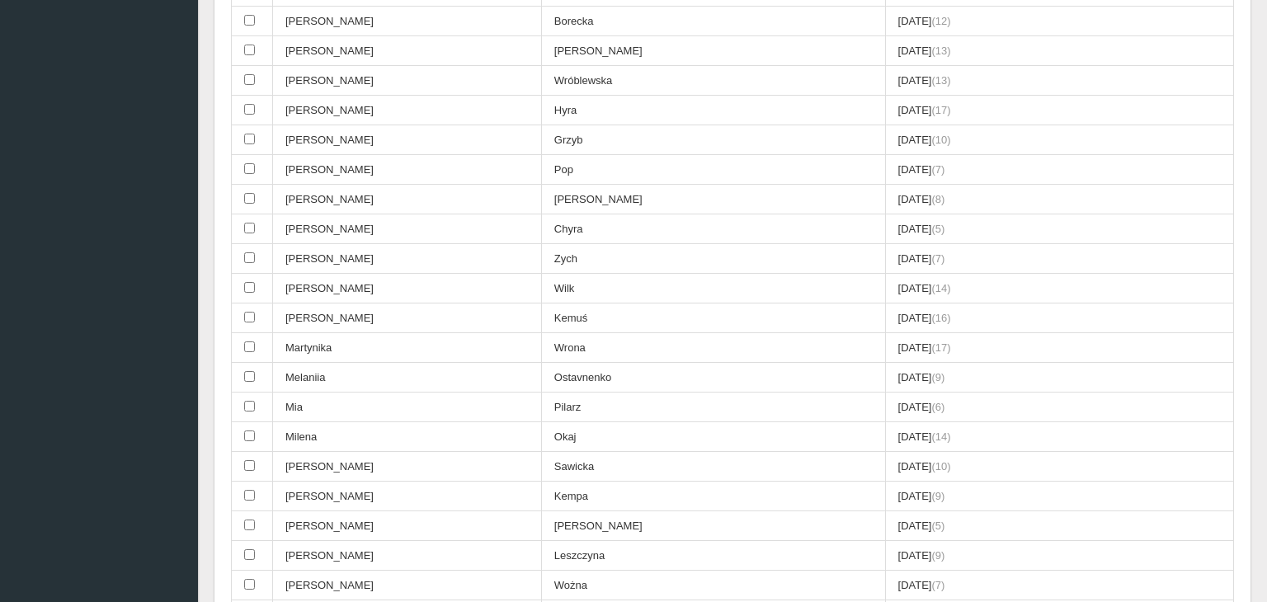
scroll to position [1920, 0]
click at [251, 577] on input "checkbox" at bounding box center [249, 582] width 11 height 11
checkbox input "true"
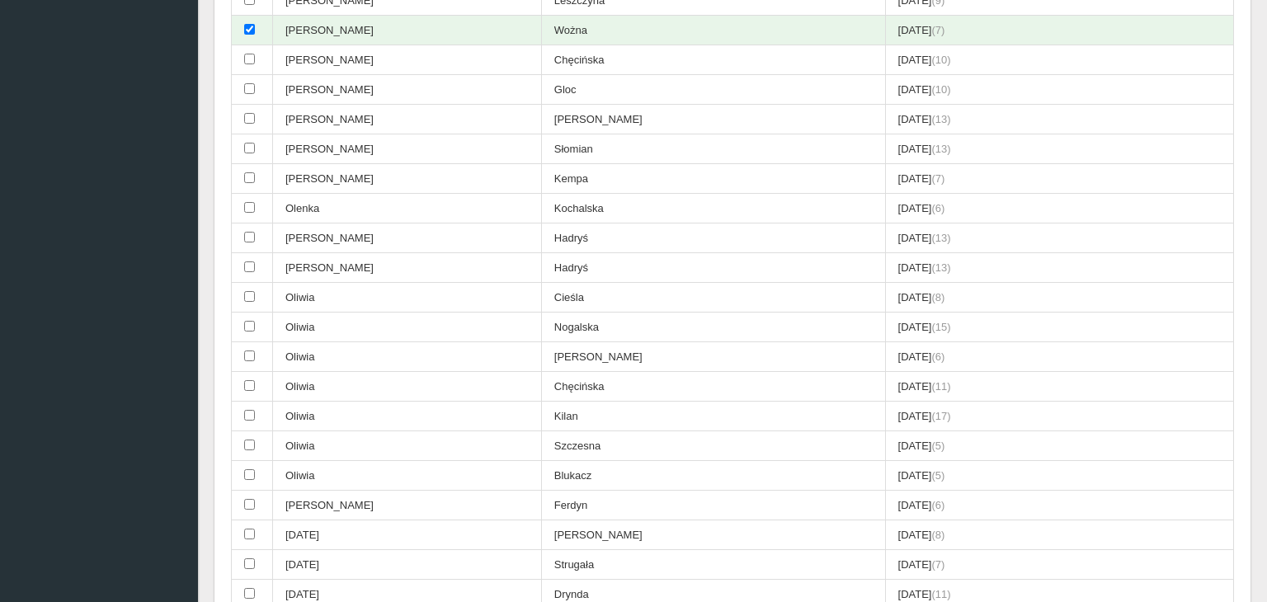
scroll to position [2481, 0]
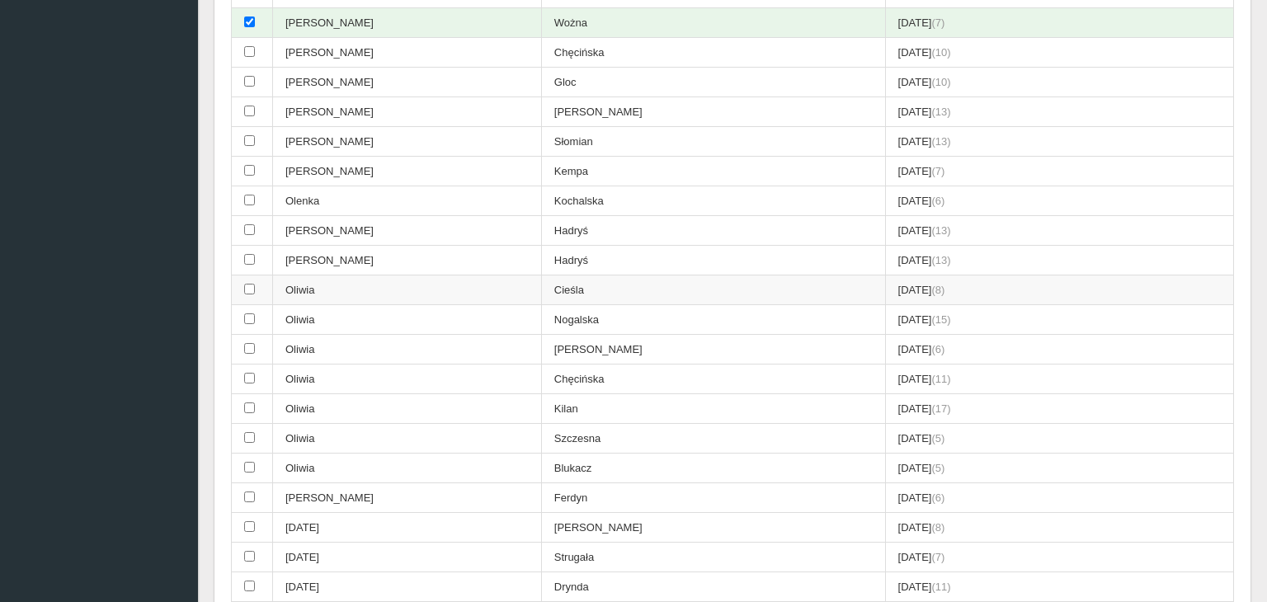
click at [249, 284] on input "checkbox" at bounding box center [249, 289] width 11 height 11
checkbox input "true"
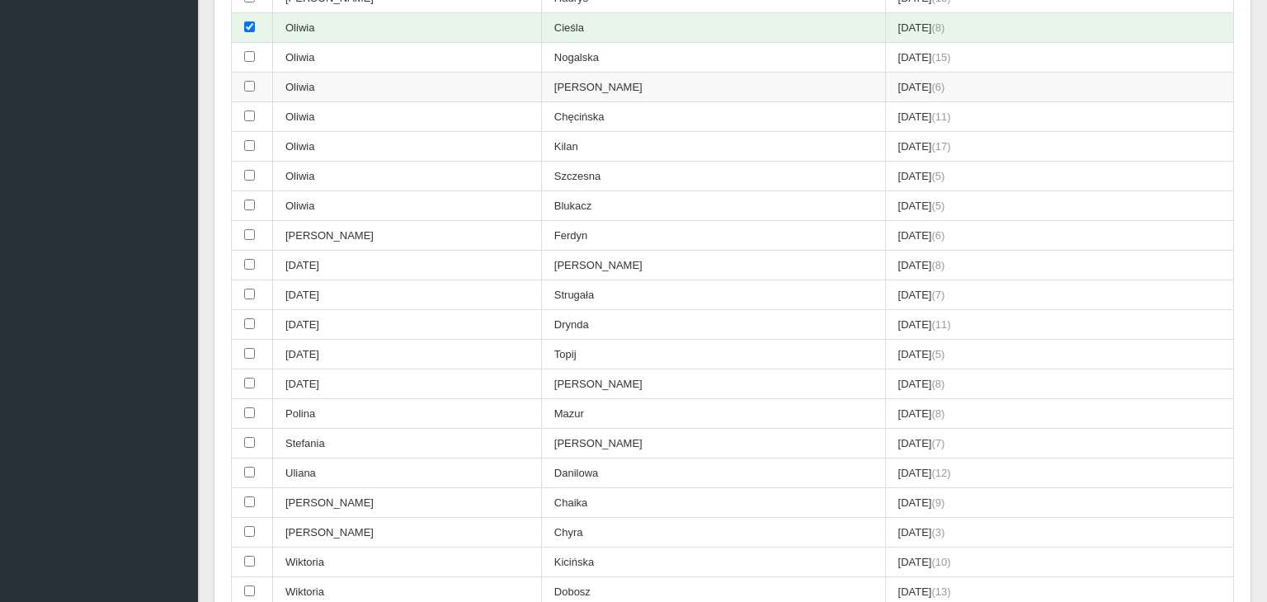
scroll to position [2747, 0]
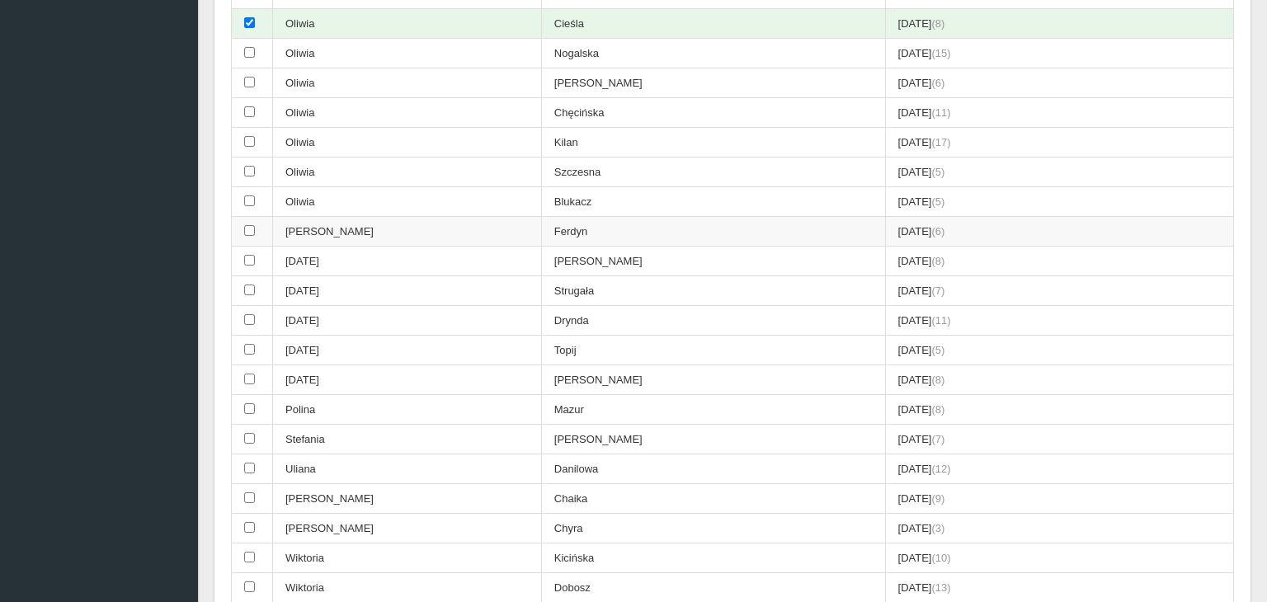
click at [249, 225] on input "checkbox" at bounding box center [249, 230] width 11 height 11
checkbox input "true"
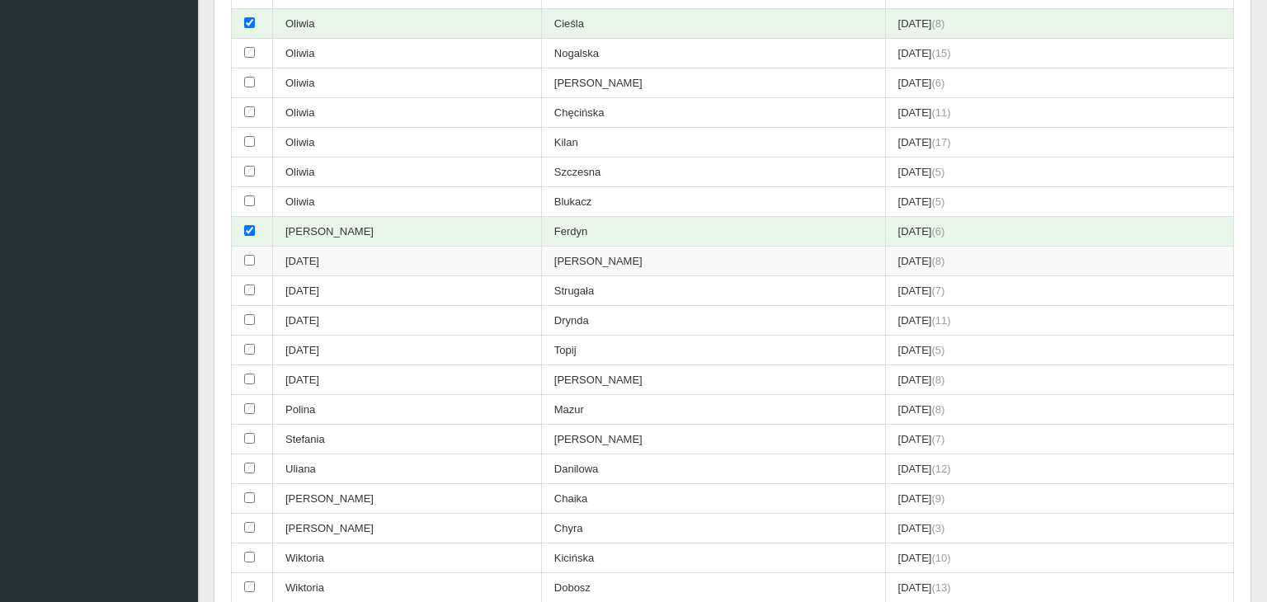
click at [249, 255] on input "checkbox" at bounding box center [249, 260] width 11 height 11
checkbox input "true"
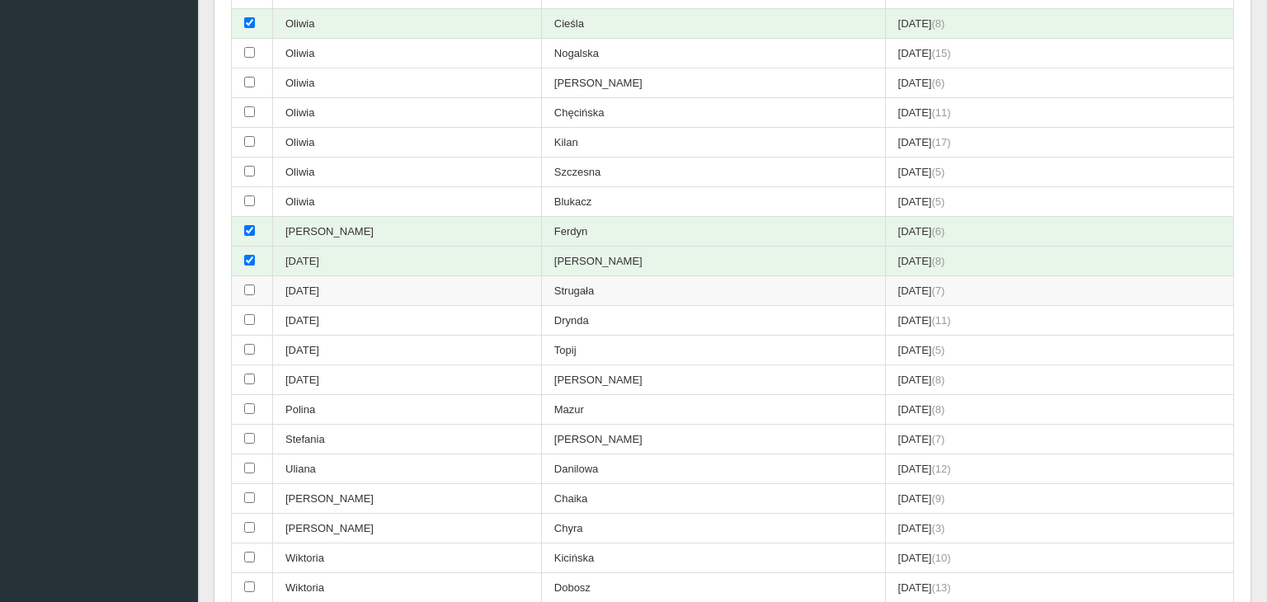
click at [250, 285] on input "checkbox" at bounding box center [249, 290] width 11 height 11
checkbox input "true"
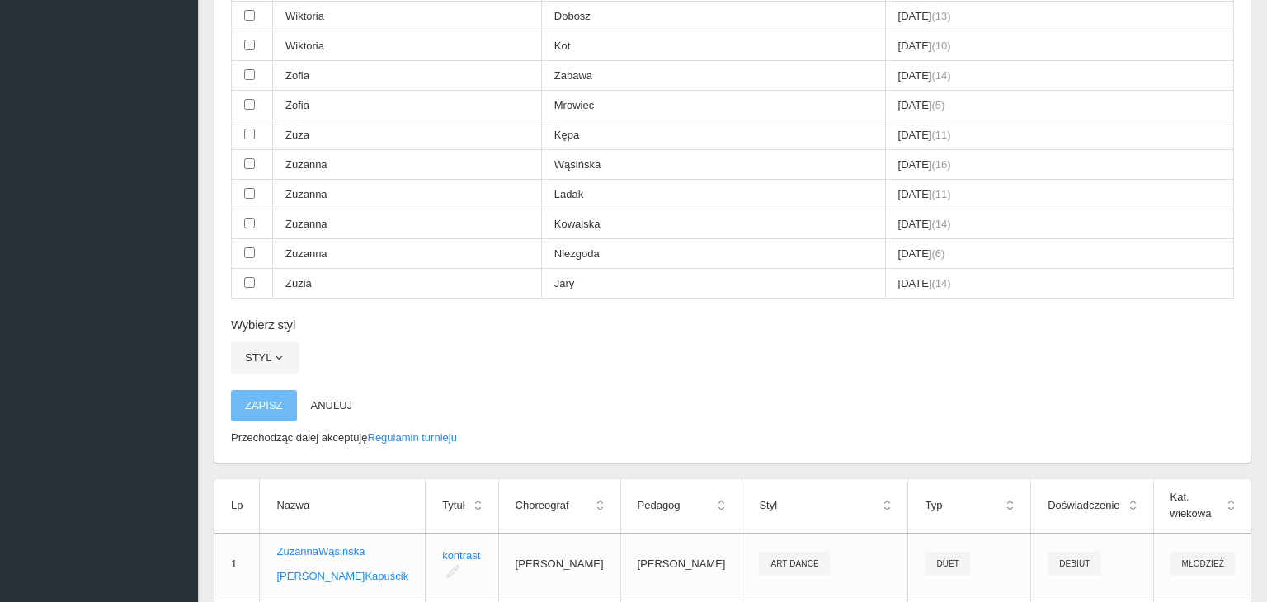
scroll to position [3320, 0]
click at [283, 350] on span "button" at bounding box center [278, 356] width 13 height 13
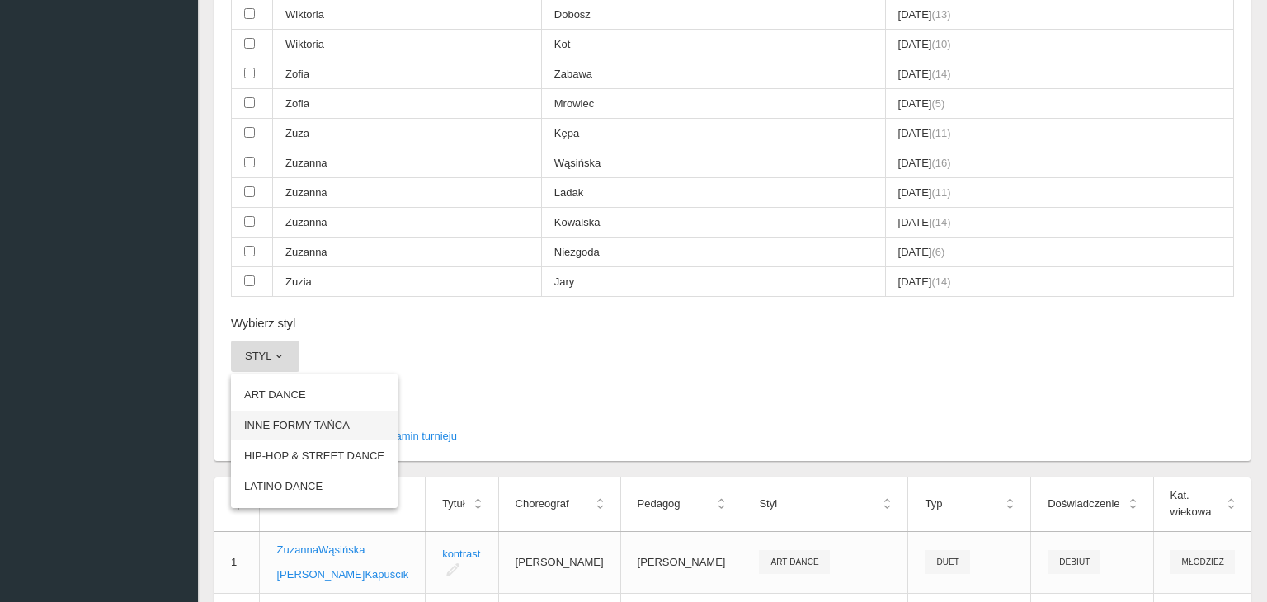
click at [286, 411] on link "INNE FORMY TAŃCA" at bounding box center [314, 426] width 167 height 30
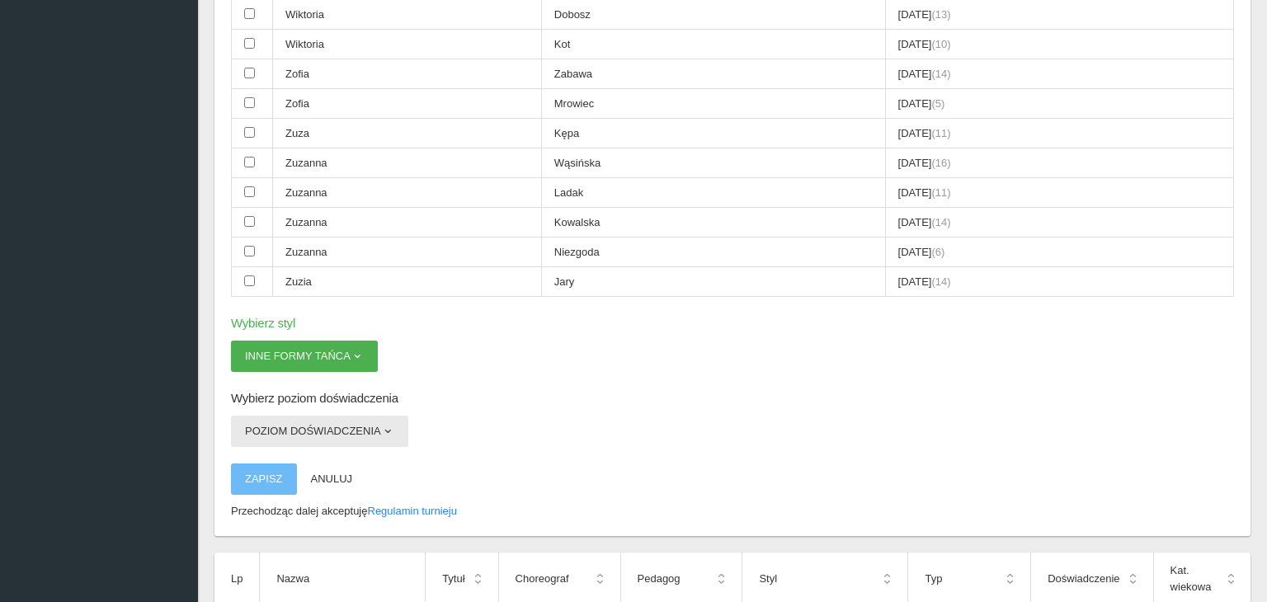
click at [298, 416] on button "Poziom doświadczenia" at bounding box center [319, 431] width 177 height 31
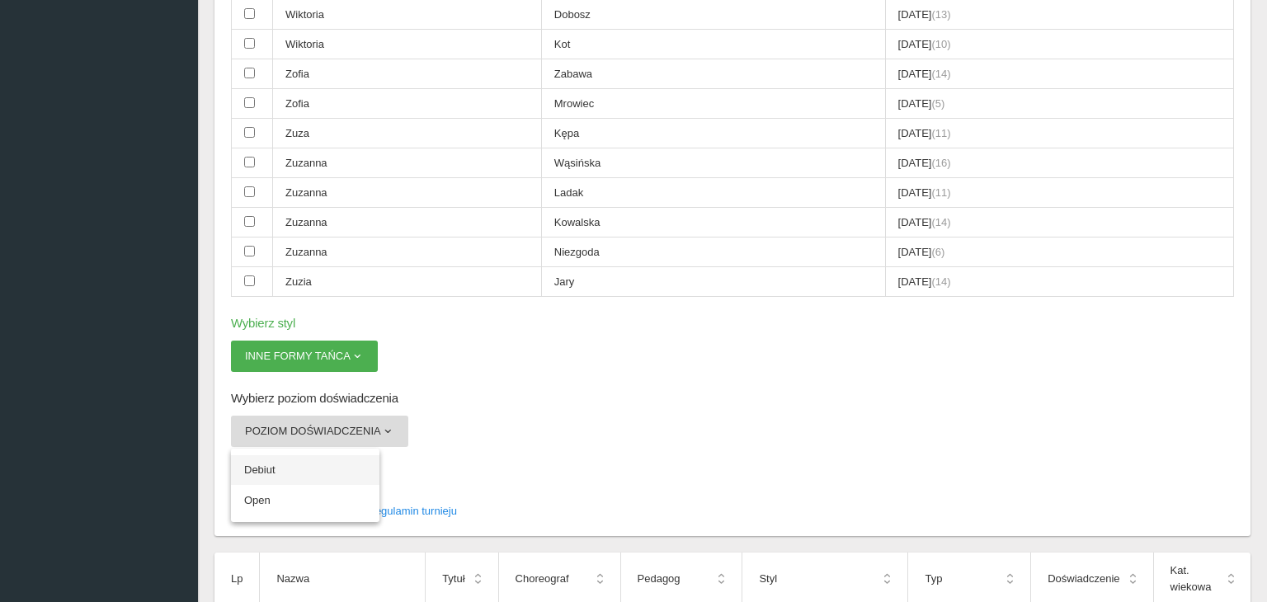
click at [272, 455] on link "Debiut" at bounding box center [305, 470] width 148 height 30
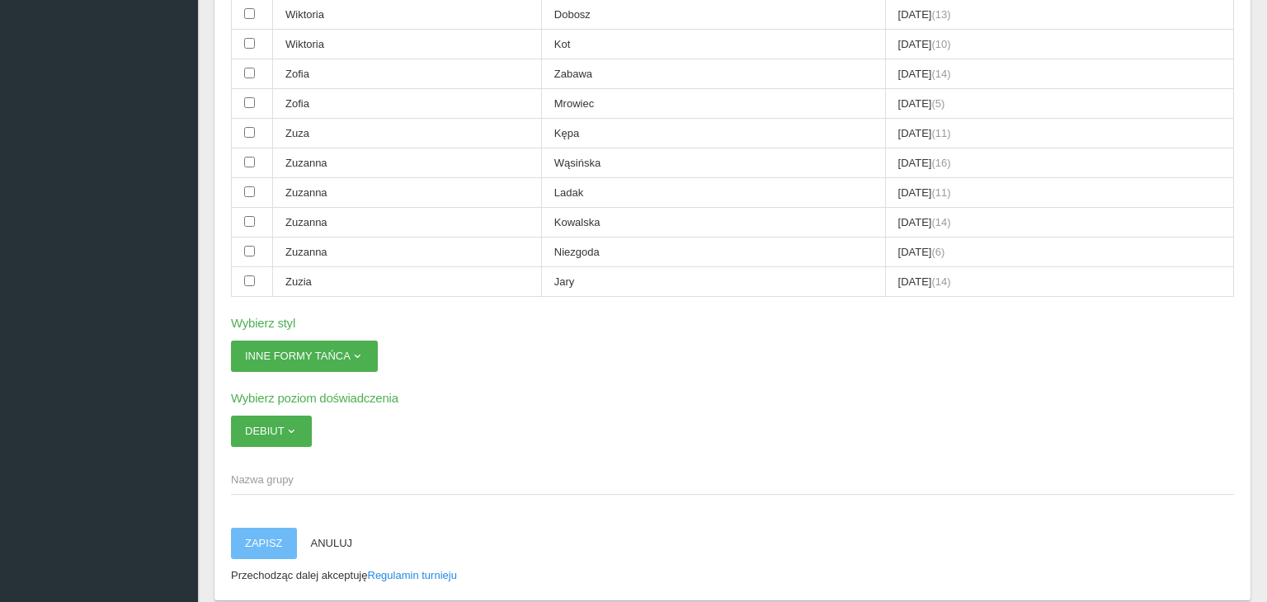
click at [280, 472] on span "Nazwa grupy" at bounding box center [724, 480] width 986 height 16
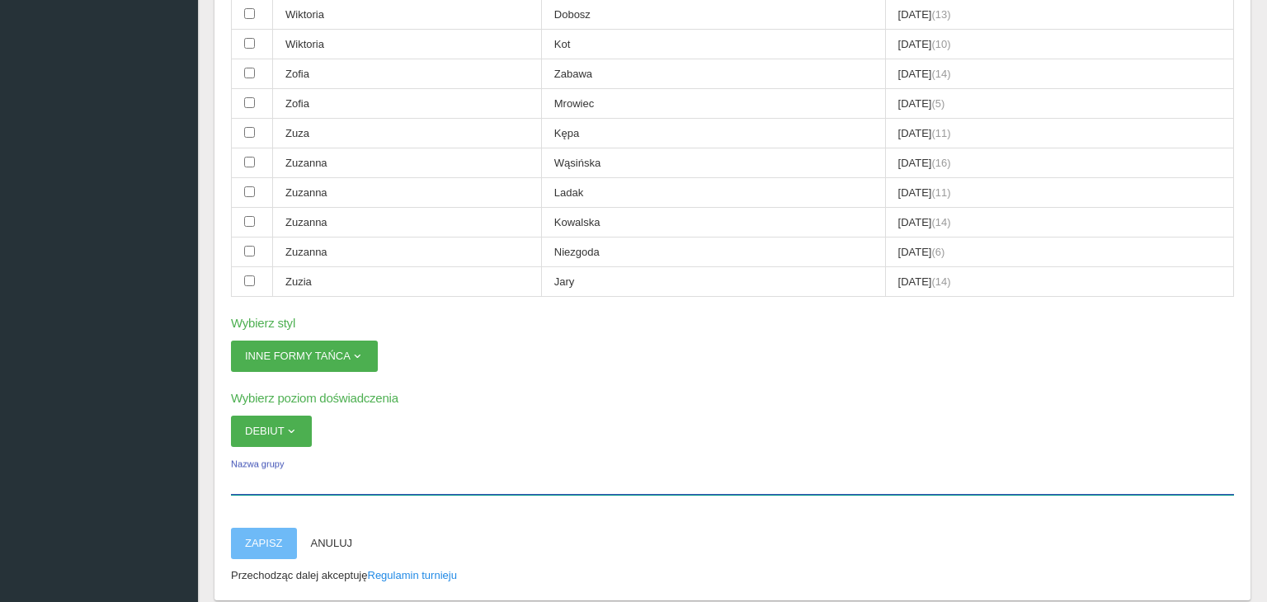
click at [280, 463] on input "Nazwa grupy" at bounding box center [732, 478] width 1003 height 31
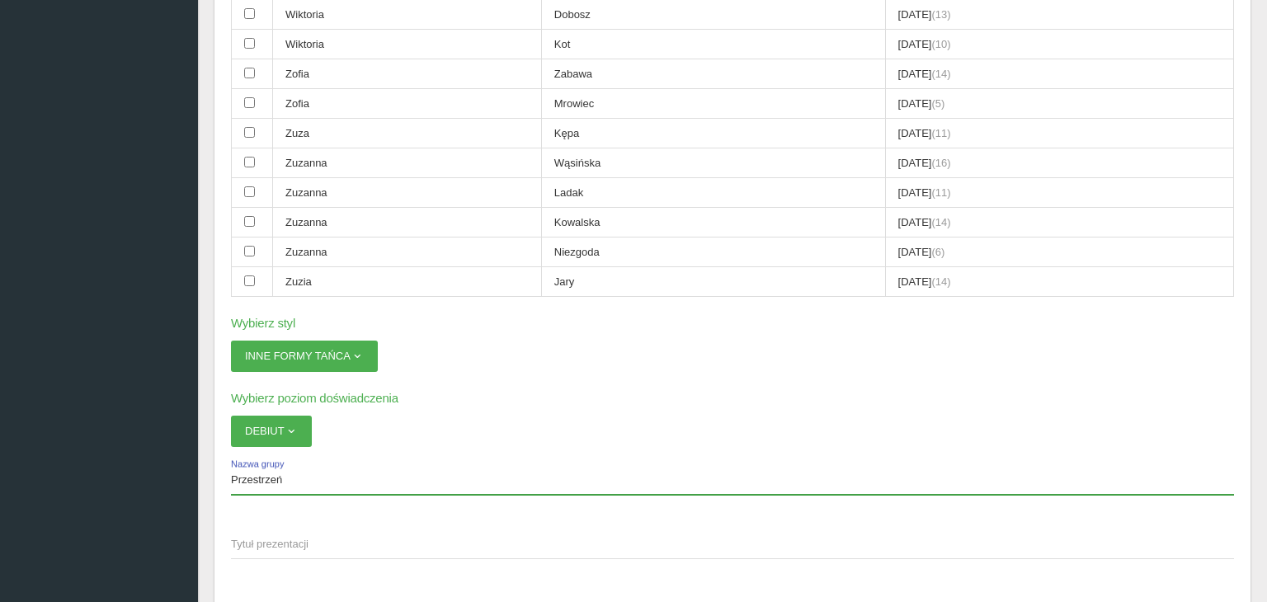
type input "Przestrzeń"
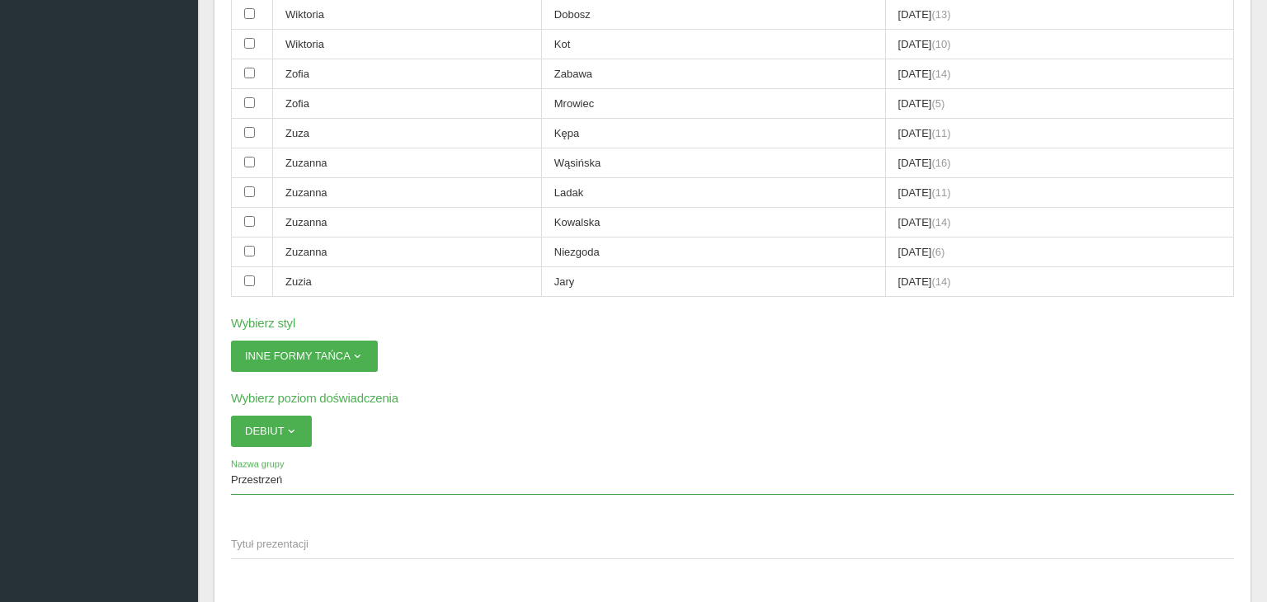
click at [273, 536] on span "Tytuł prezentacji" at bounding box center [724, 544] width 986 height 16
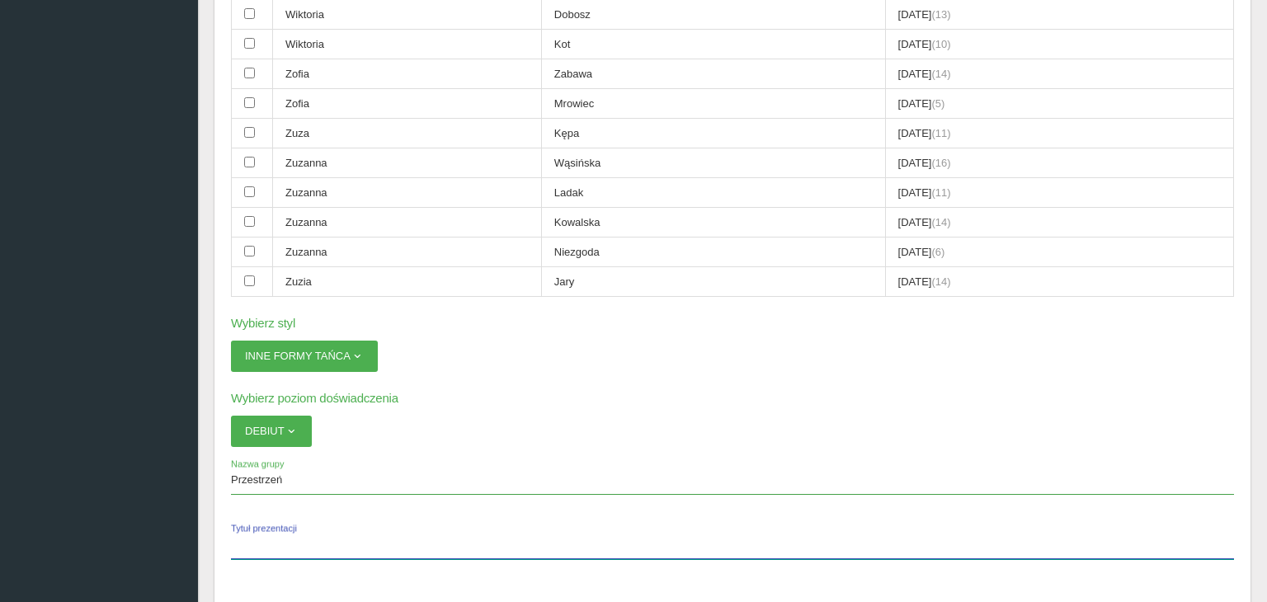
click at [273, 528] on input "Tytuł prezentacji" at bounding box center [732, 543] width 1003 height 31
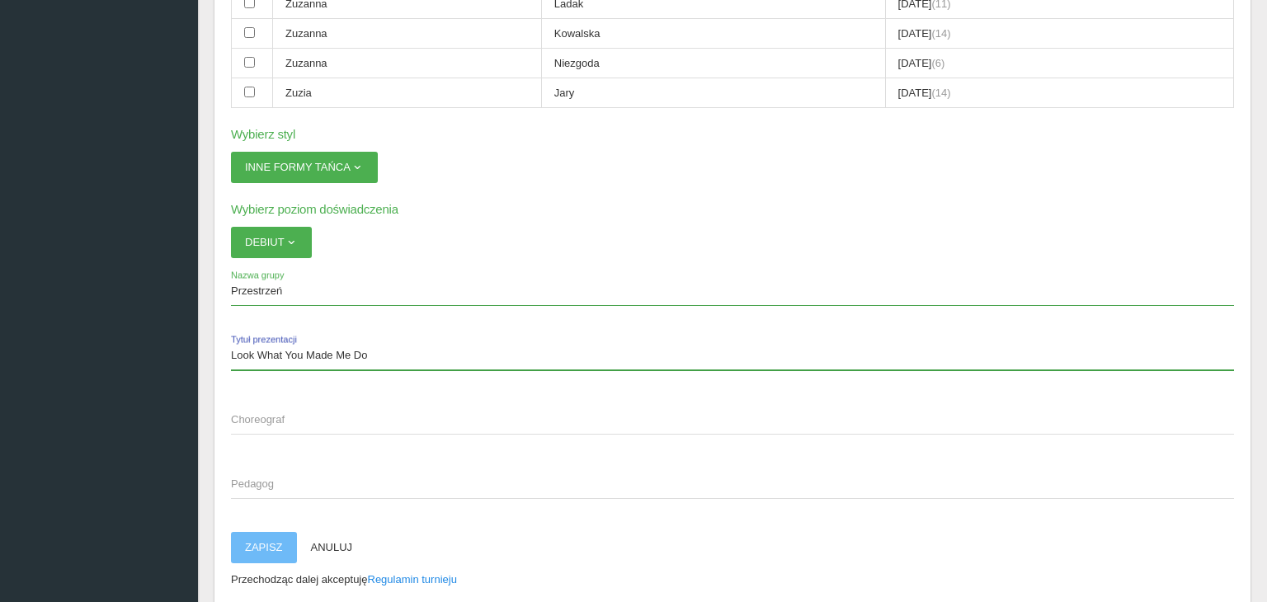
scroll to position [3512, 0]
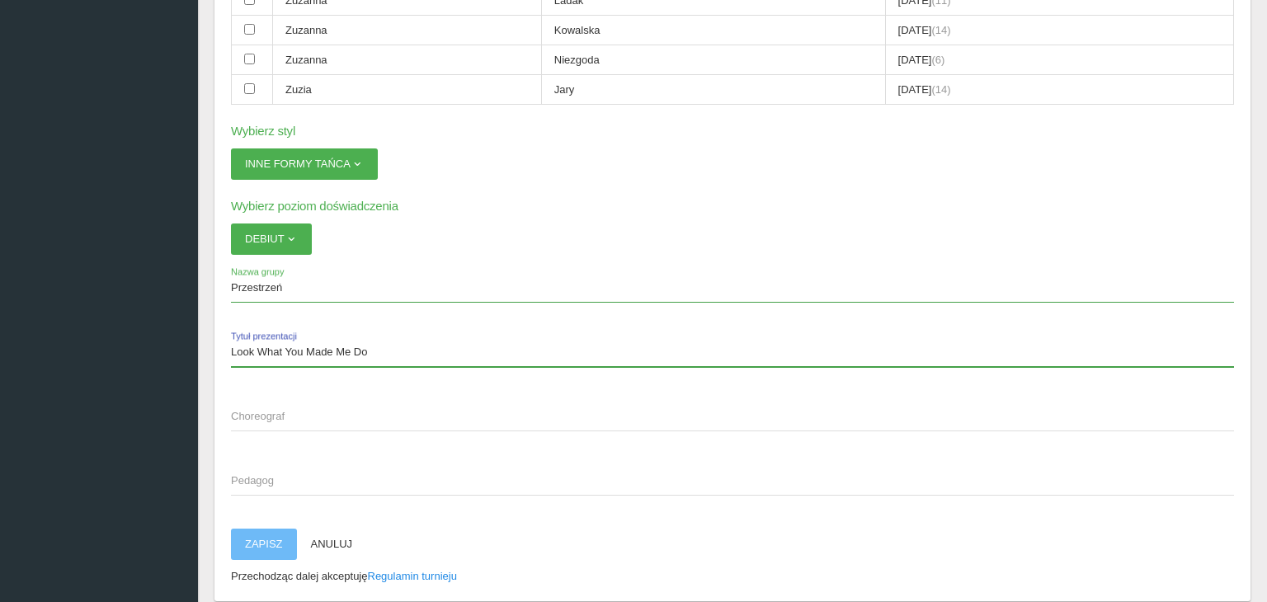
type input "Look What You Made Me Do"
click at [256, 408] on span "Choreograf" at bounding box center [724, 416] width 986 height 16
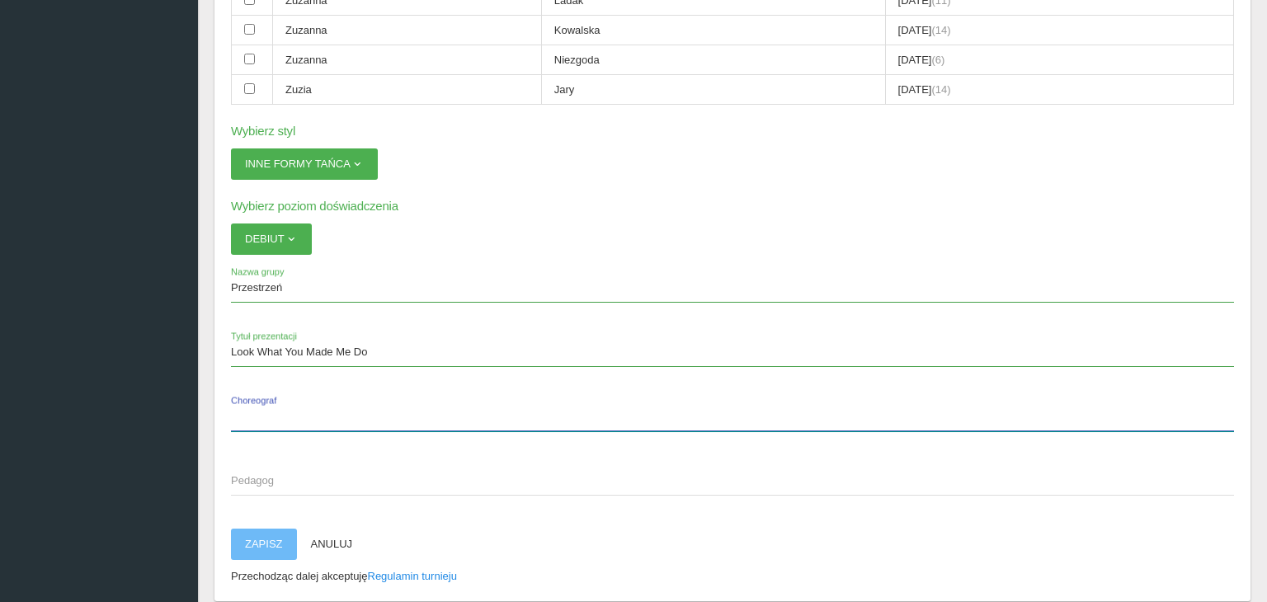
click at [256, 400] on input "Choreograf" at bounding box center [732, 415] width 1003 height 31
type input "[PERSON_NAME]"
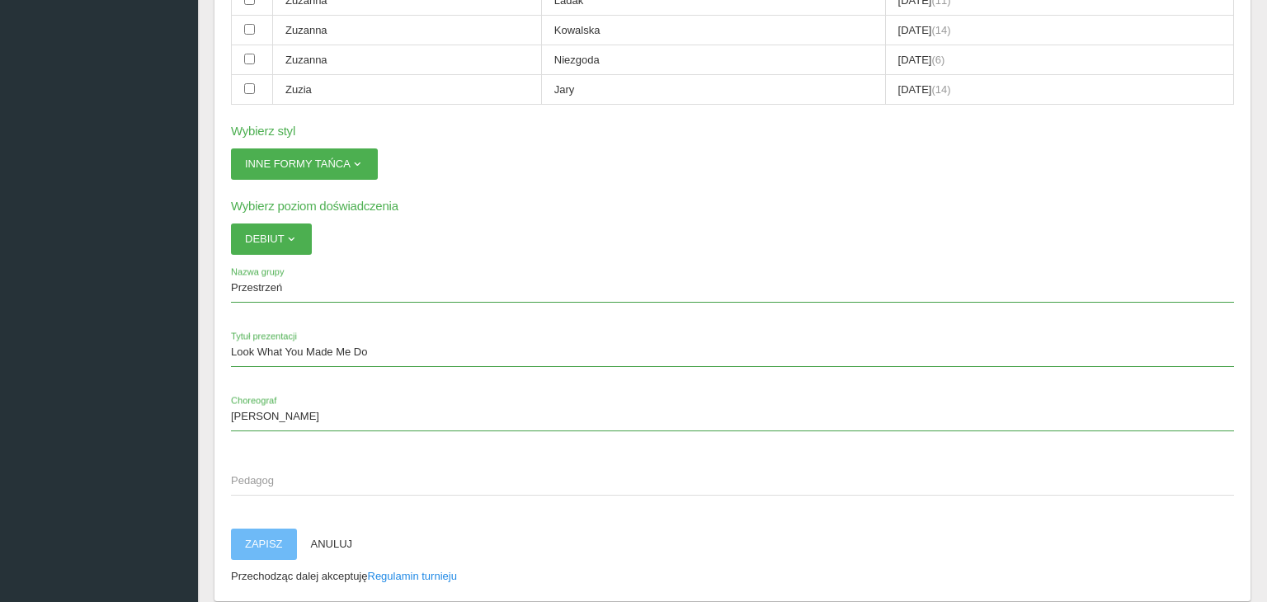
click at [265, 473] on span "Pedagog" at bounding box center [724, 481] width 986 height 16
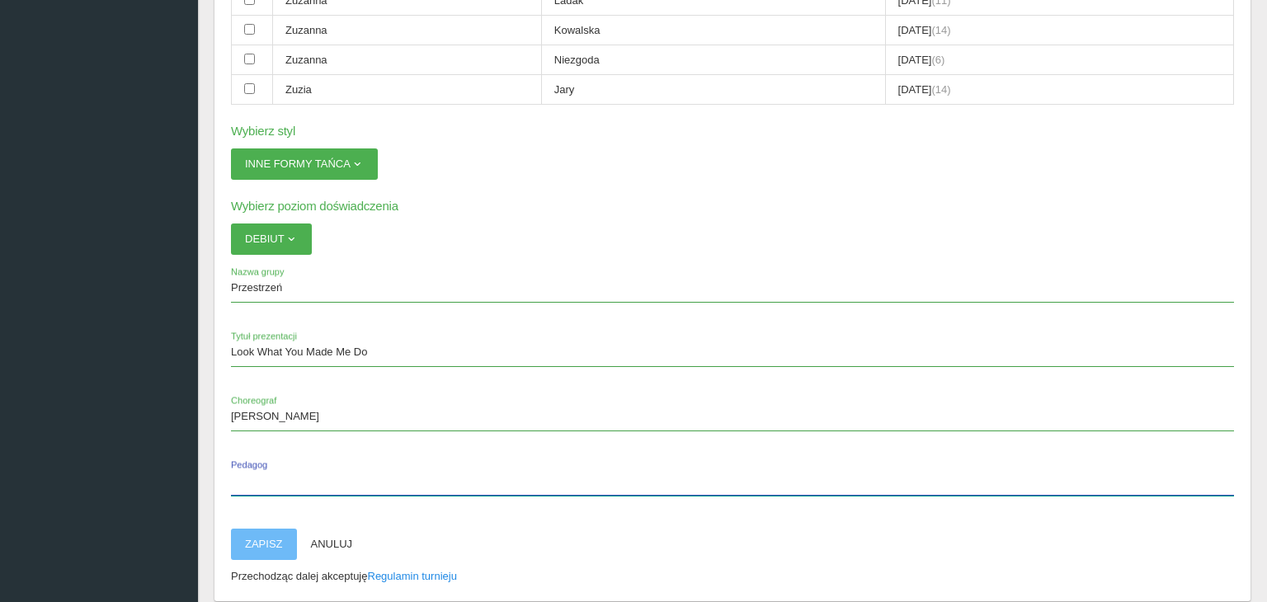
click at [265, 464] on input "Pedagog" at bounding box center [732, 479] width 1003 height 31
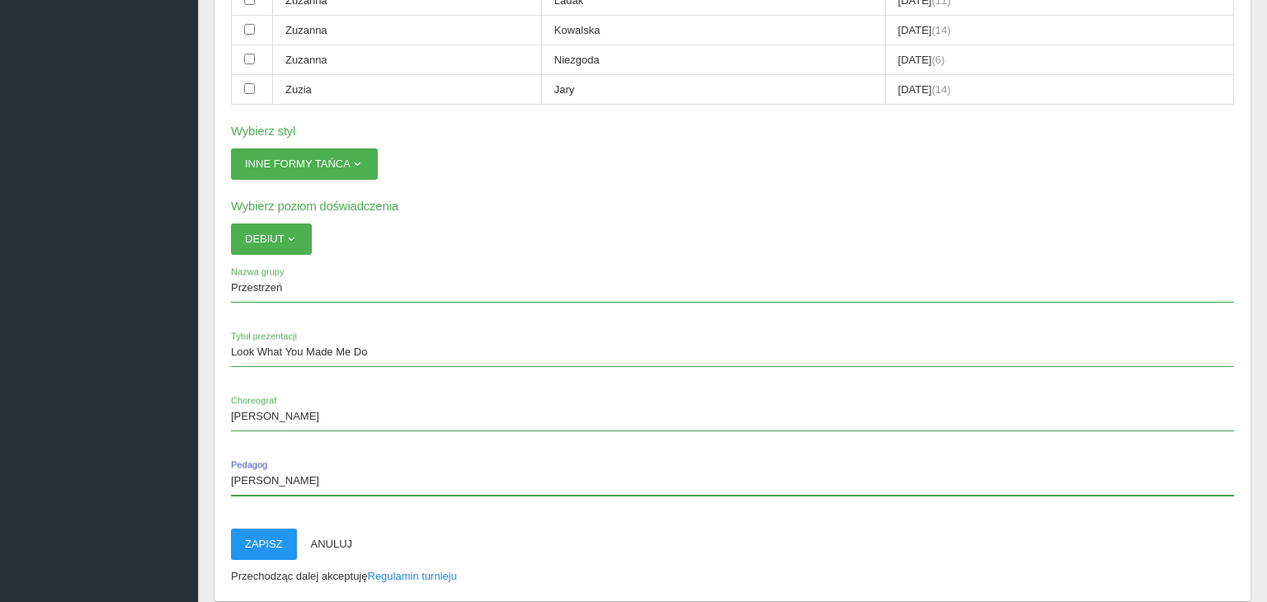
type input "[PERSON_NAME]"
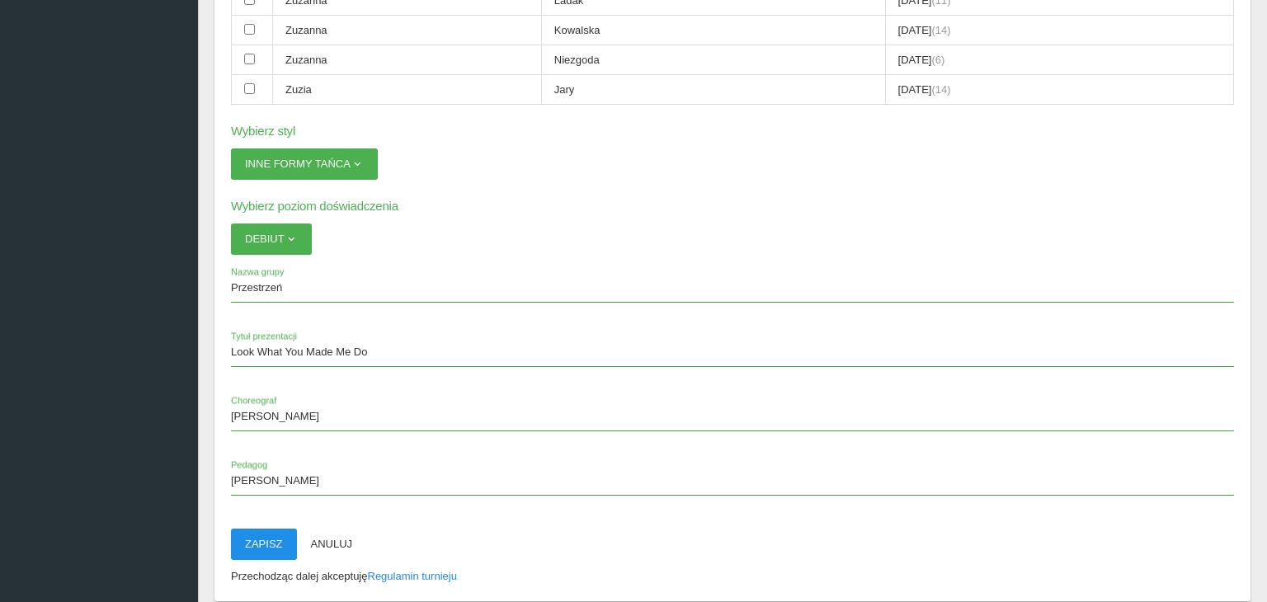
click at [252, 529] on button "Zapisz" at bounding box center [264, 544] width 66 height 31
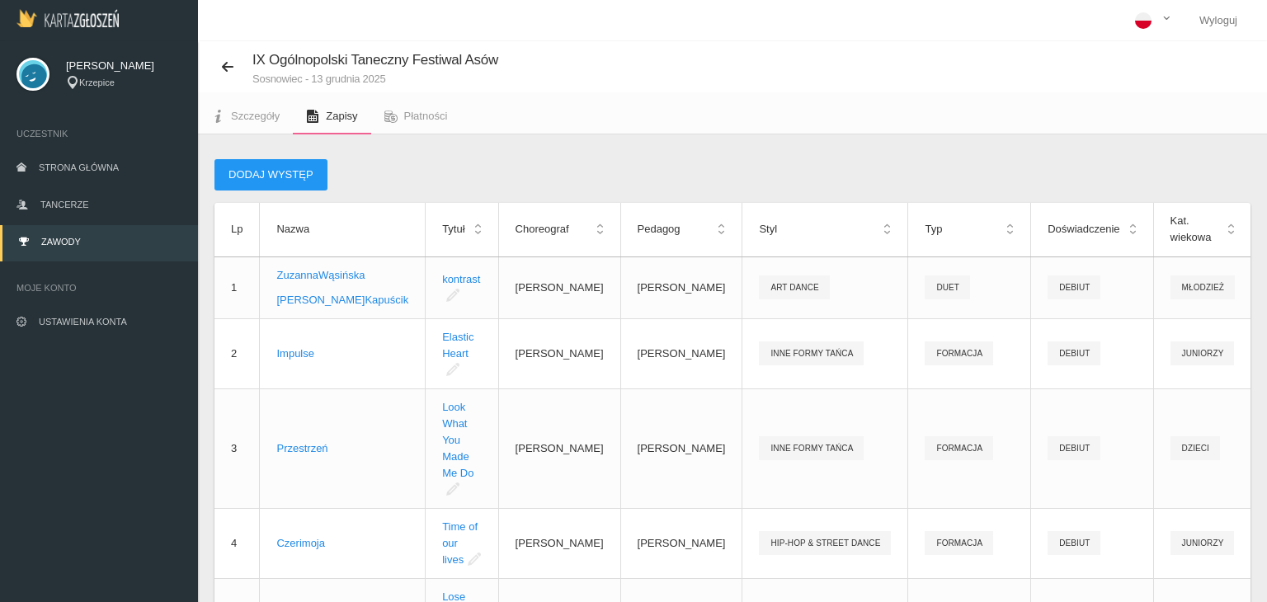
scroll to position [0, 0]
click at [282, 179] on button "Dodaj występ" at bounding box center [270, 174] width 113 height 31
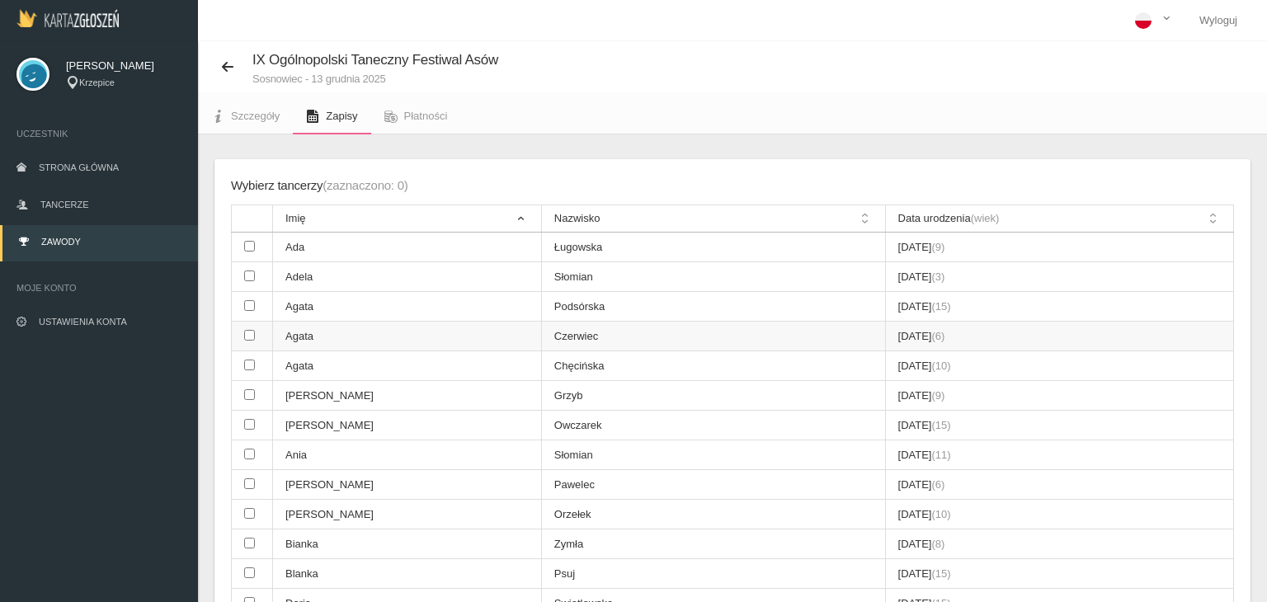
click at [254, 335] on input "checkbox" at bounding box center [249, 335] width 11 height 11
checkbox input "true"
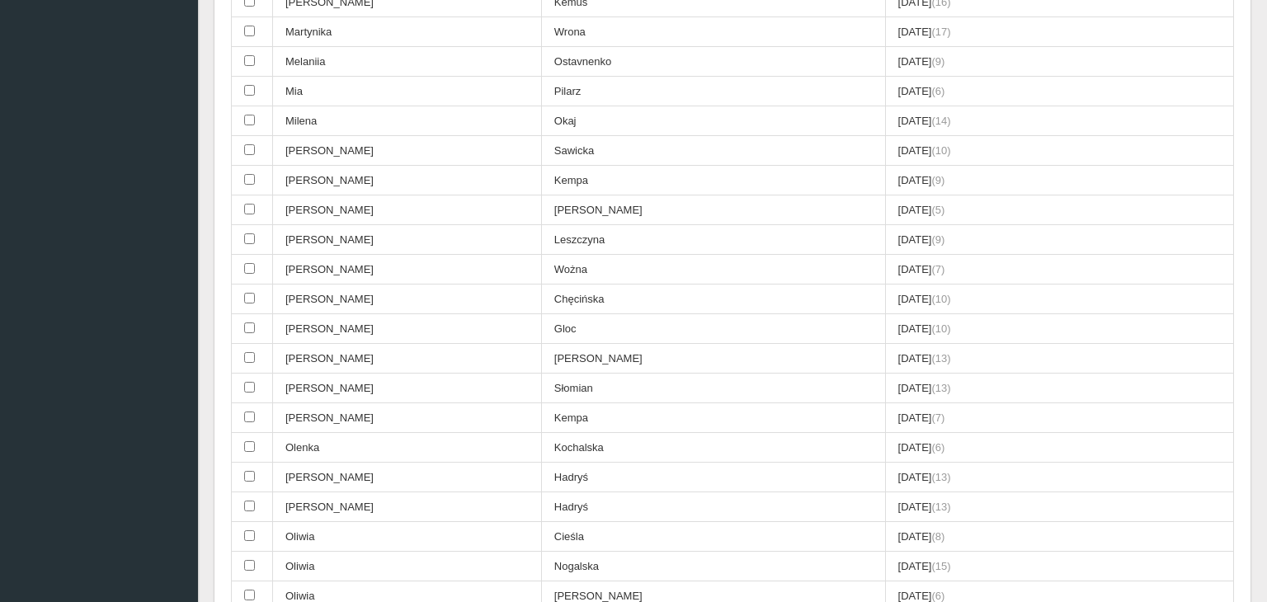
scroll to position [2238, 0]
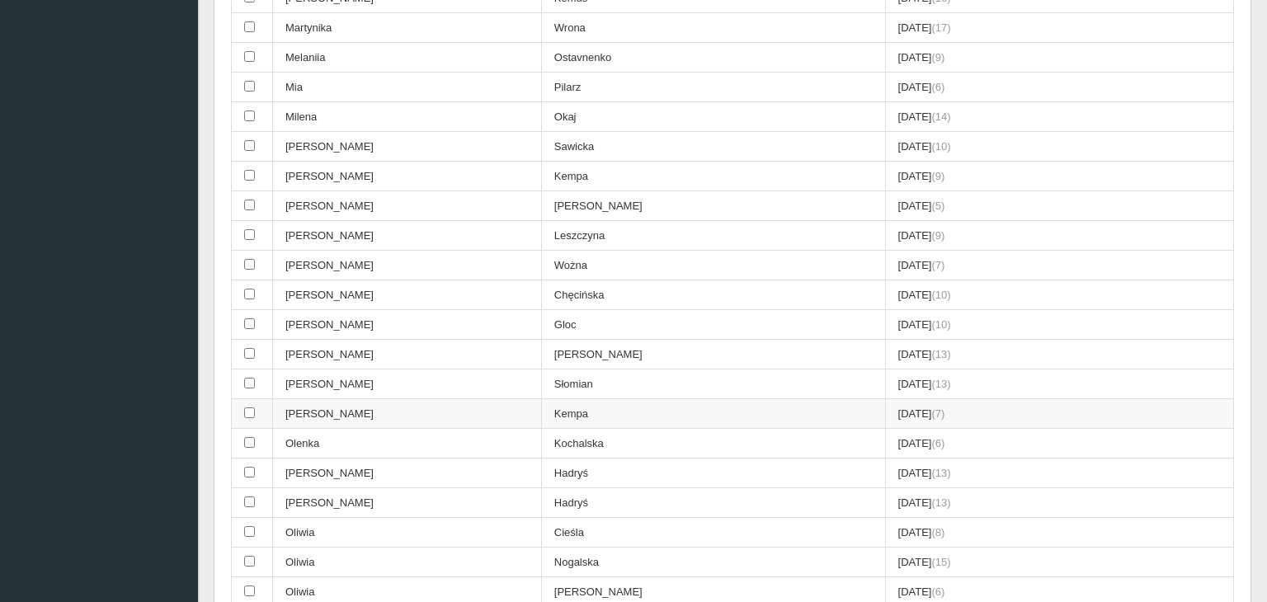
click at [253, 407] on input "checkbox" at bounding box center [249, 412] width 11 height 11
checkbox input "true"
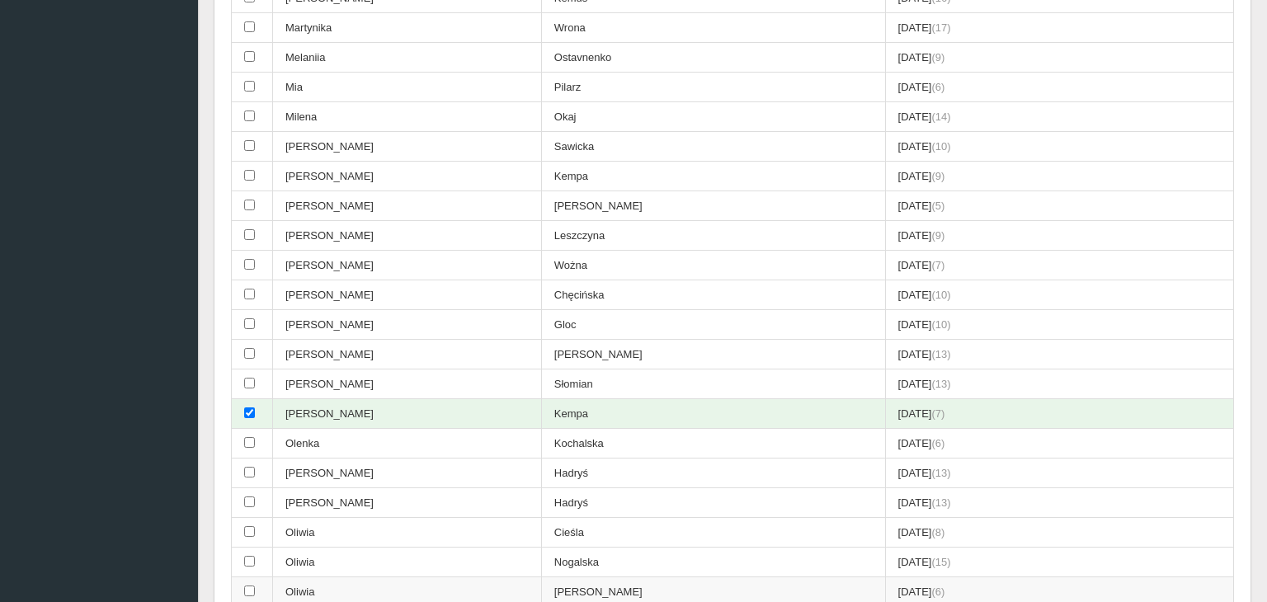
click at [253, 586] on input "checkbox" at bounding box center [249, 591] width 11 height 11
checkbox input "true"
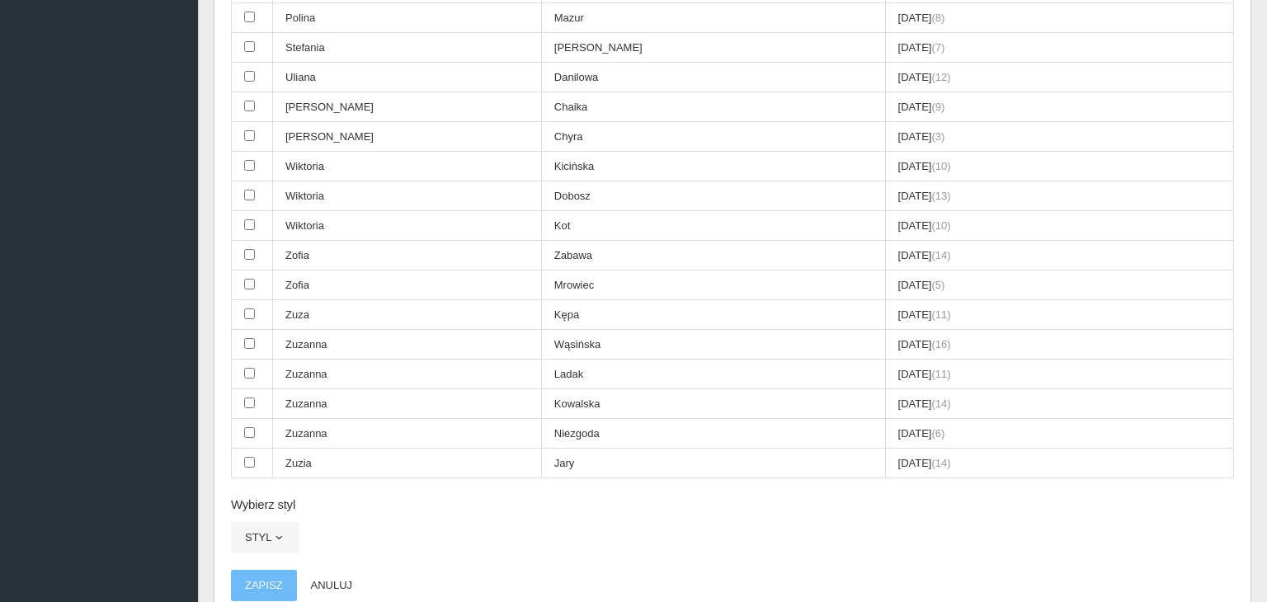
scroll to position [3147, 0]
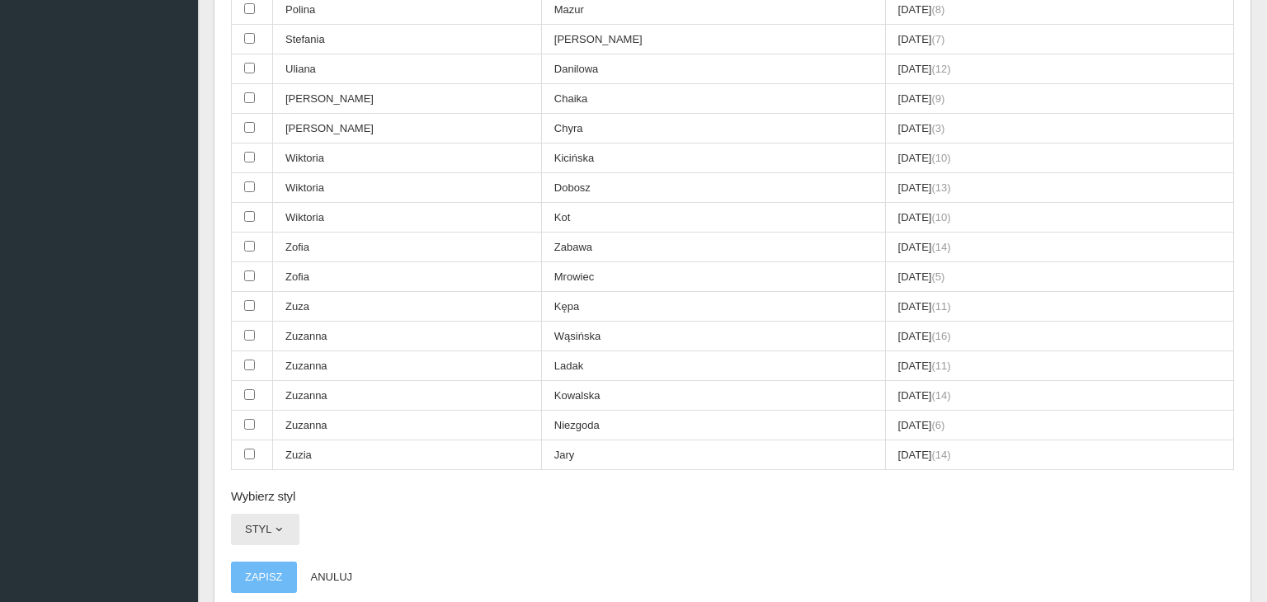
click at [275, 523] on span "button" at bounding box center [278, 529] width 13 height 13
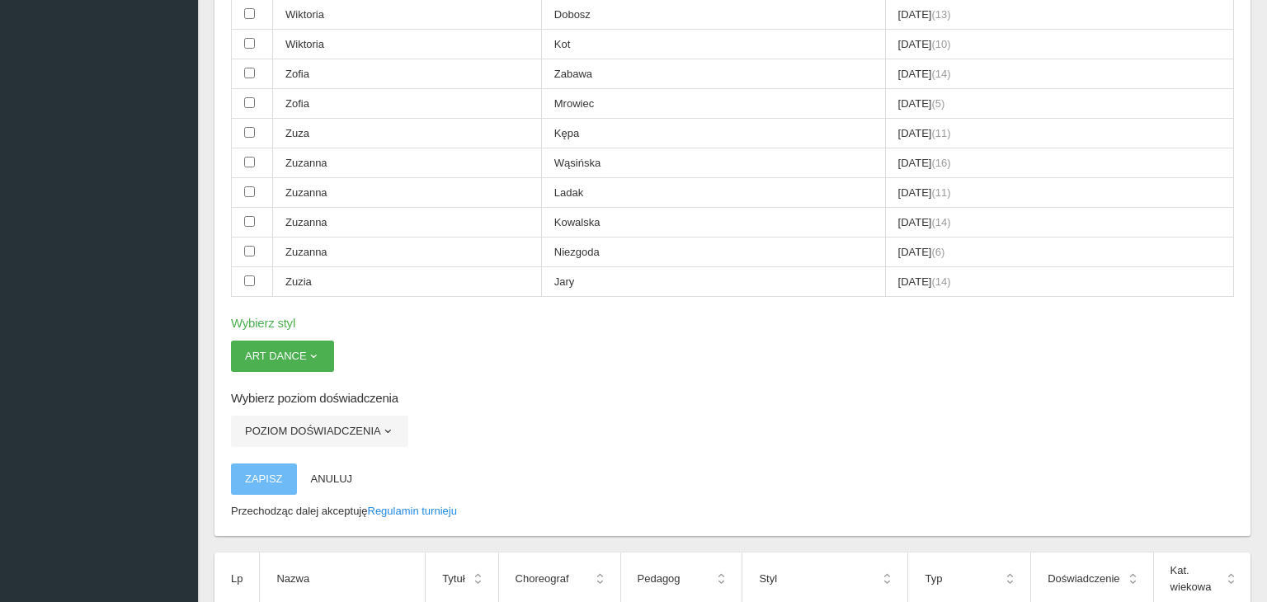
scroll to position [3315, 0]
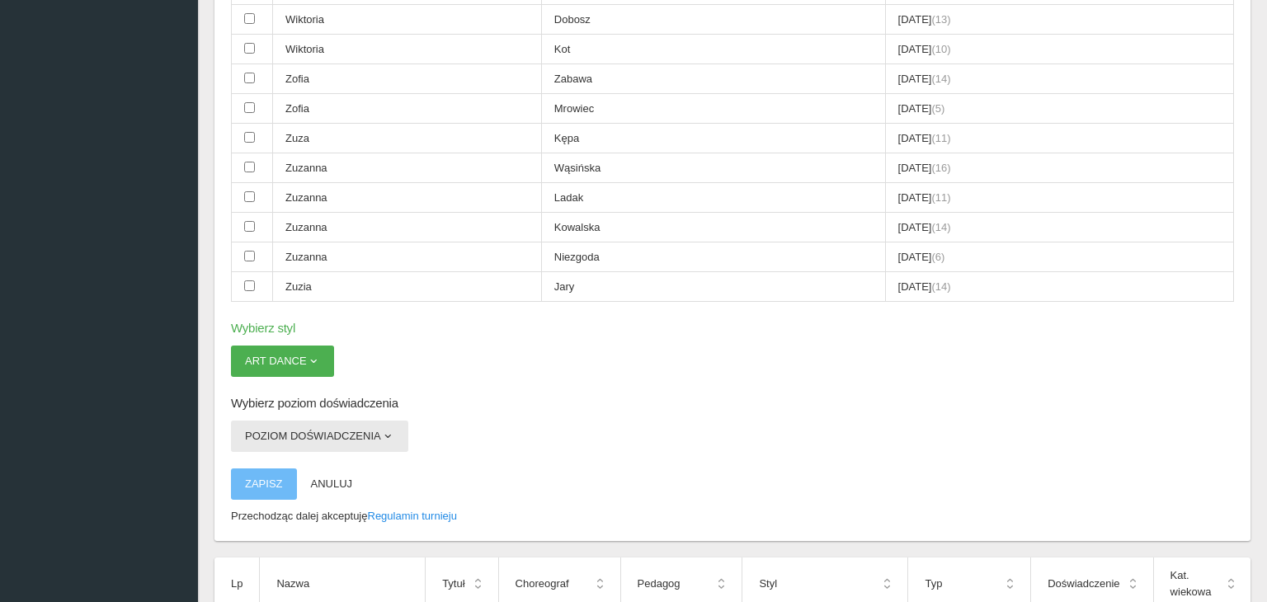
click at [365, 421] on button "Poziom doświadczenia" at bounding box center [319, 436] width 177 height 31
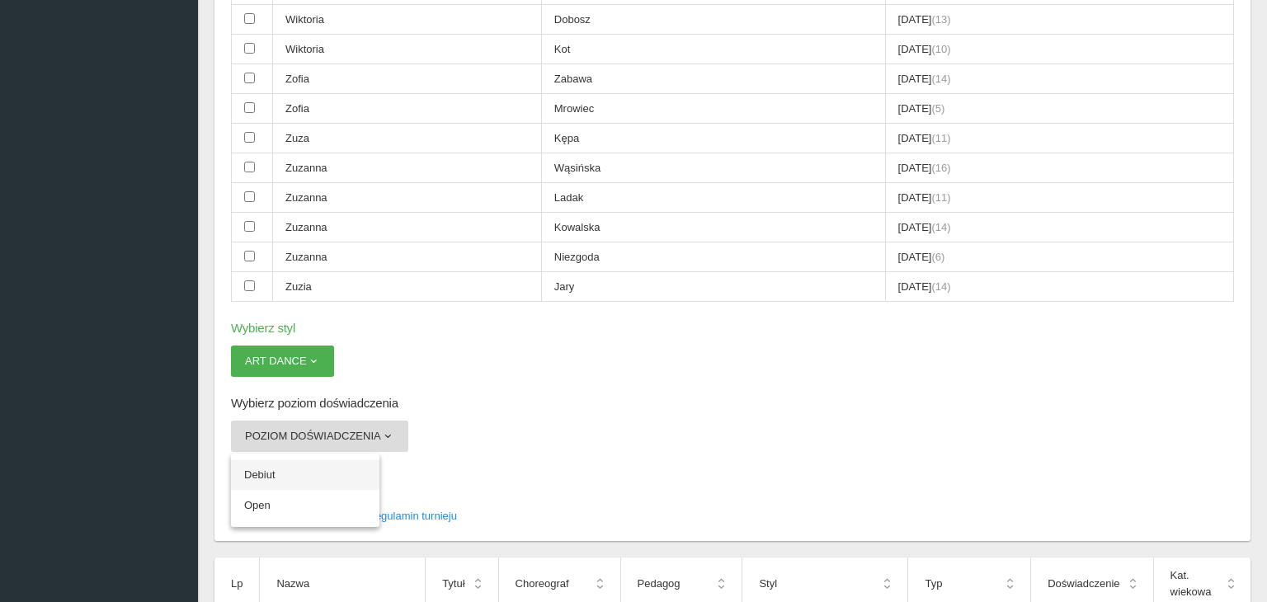
click at [322, 460] on link "Debiut" at bounding box center [305, 475] width 148 height 30
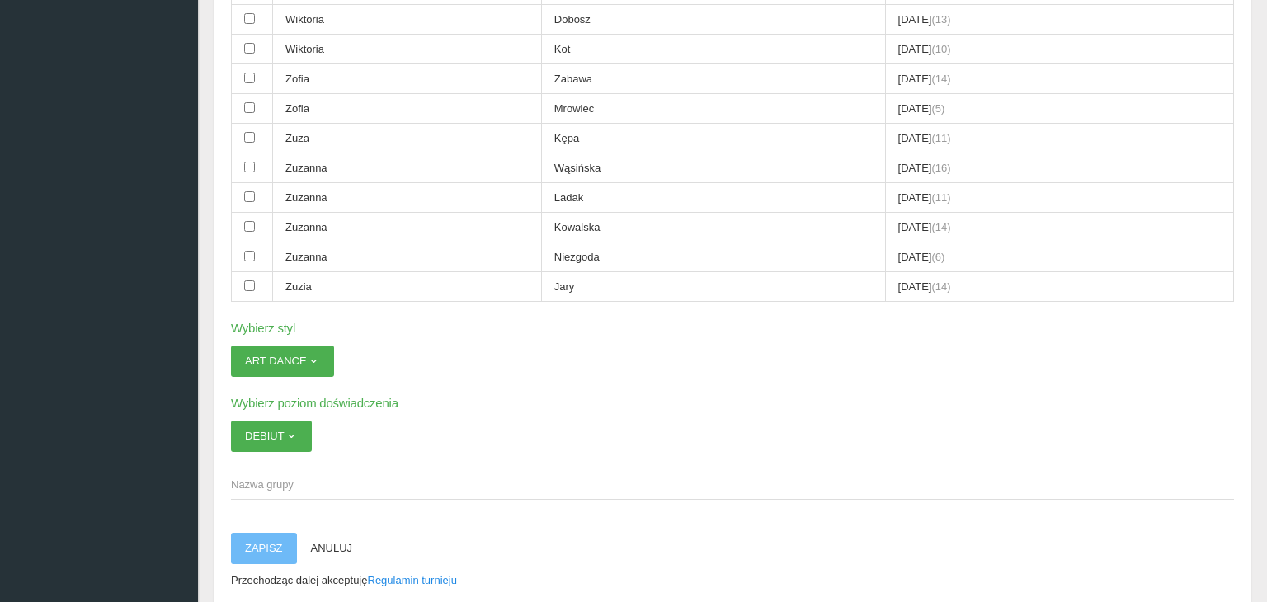
click at [295, 477] on span "Nazwa grupy" at bounding box center [724, 485] width 986 height 16
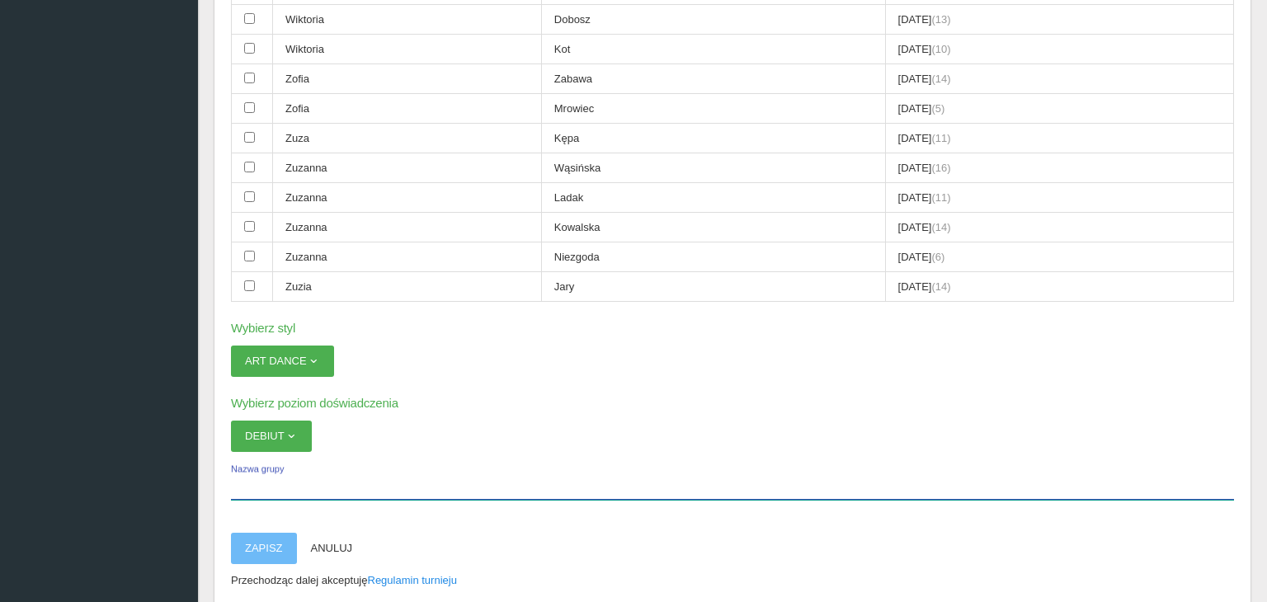
click at [295, 468] on input "Nazwa grupy" at bounding box center [732, 483] width 1003 height 31
type input "Lilia"
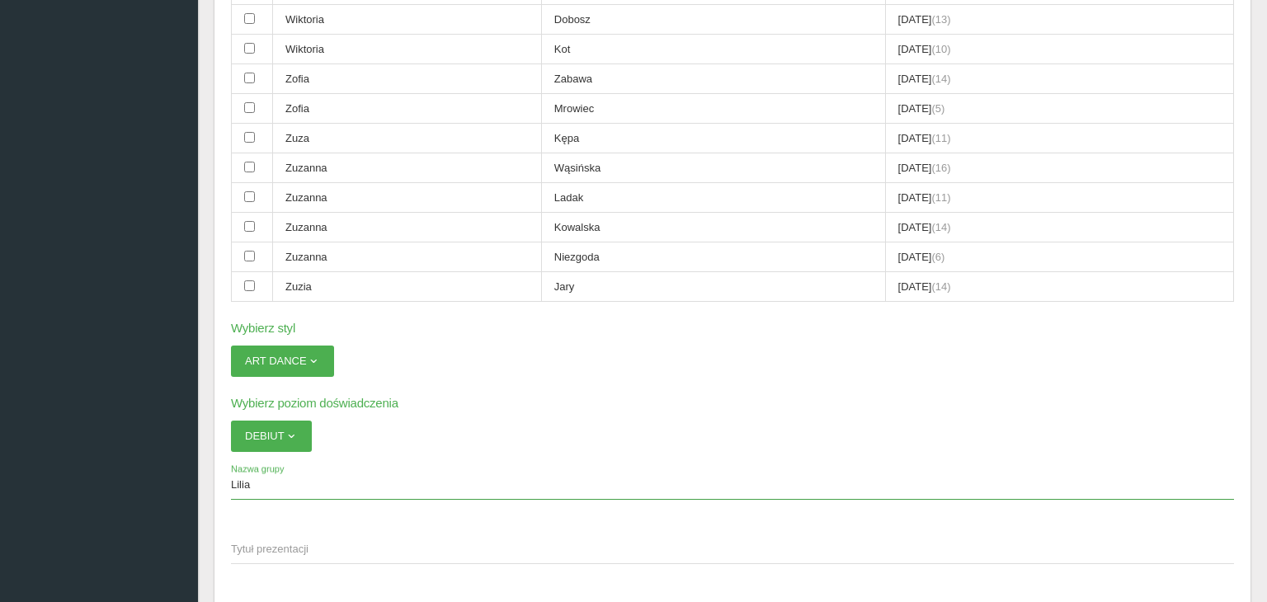
click at [351, 541] on span "Tytuł prezentacji" at bounding box center [724, 549] width 986 height 16
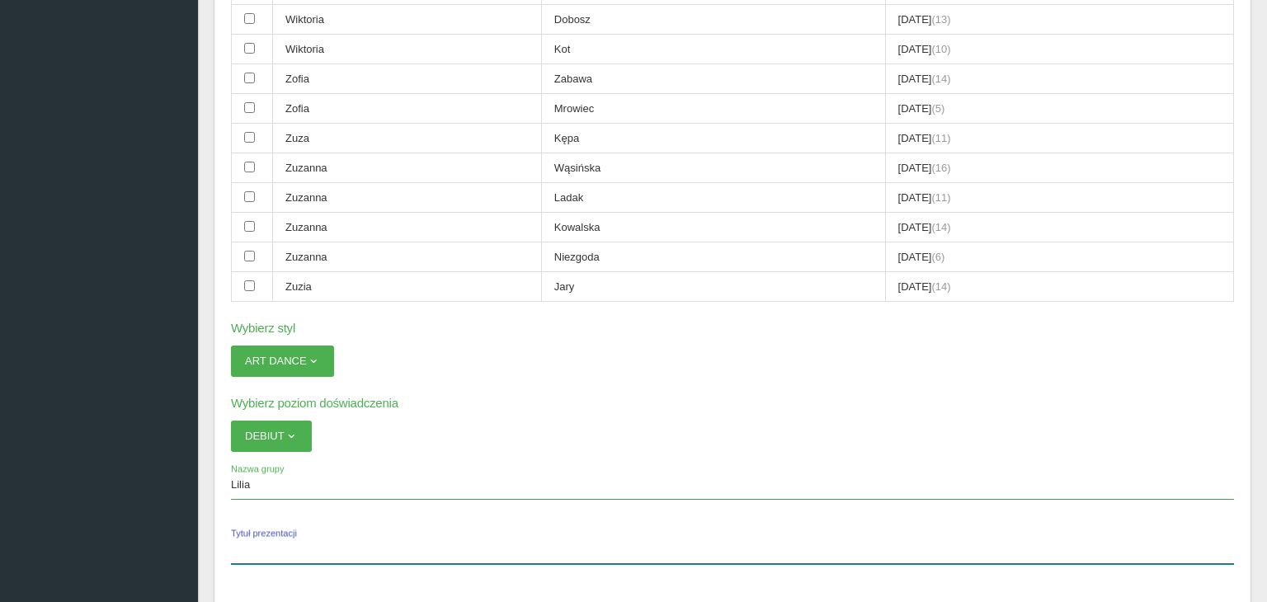
click at [351, 533] on input "Tytuł prezentacji" at bounding box center [732, 548] width 1003 height 31
type input "Titanium"
click at [320, 588] on span "Choreograf" at bounding box center [724, 613] width 986 height 16
click at [320, 588] on input "Choreograf" at bounding box center [732, 612] width 1003 height 31
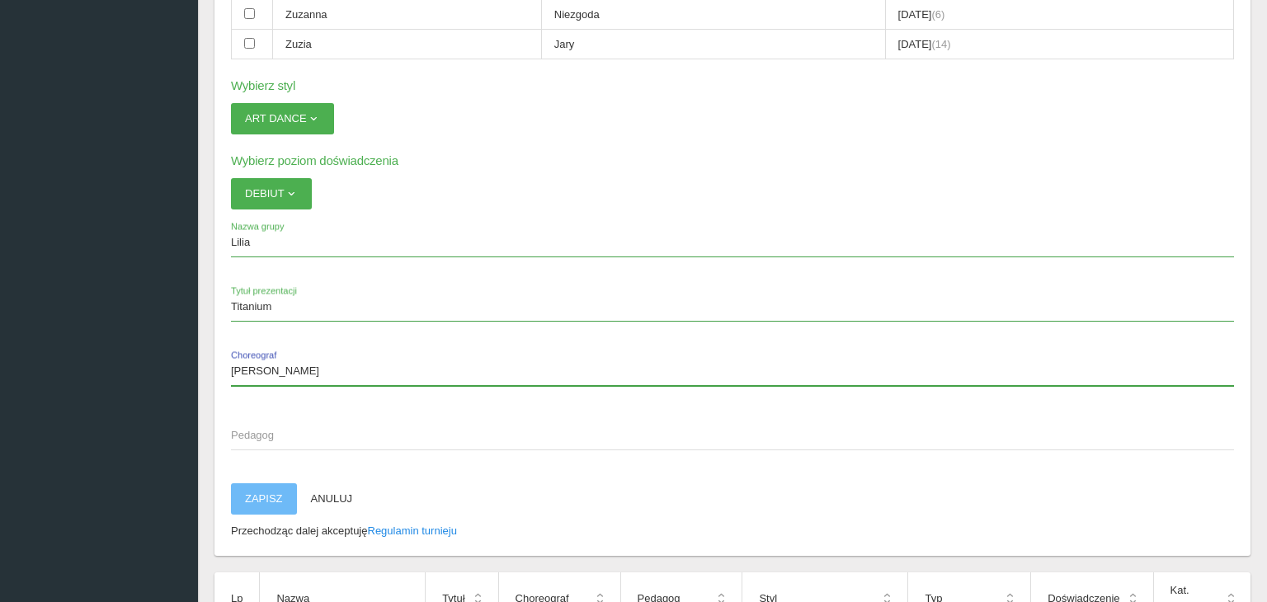
scroll to position [3554, 0]
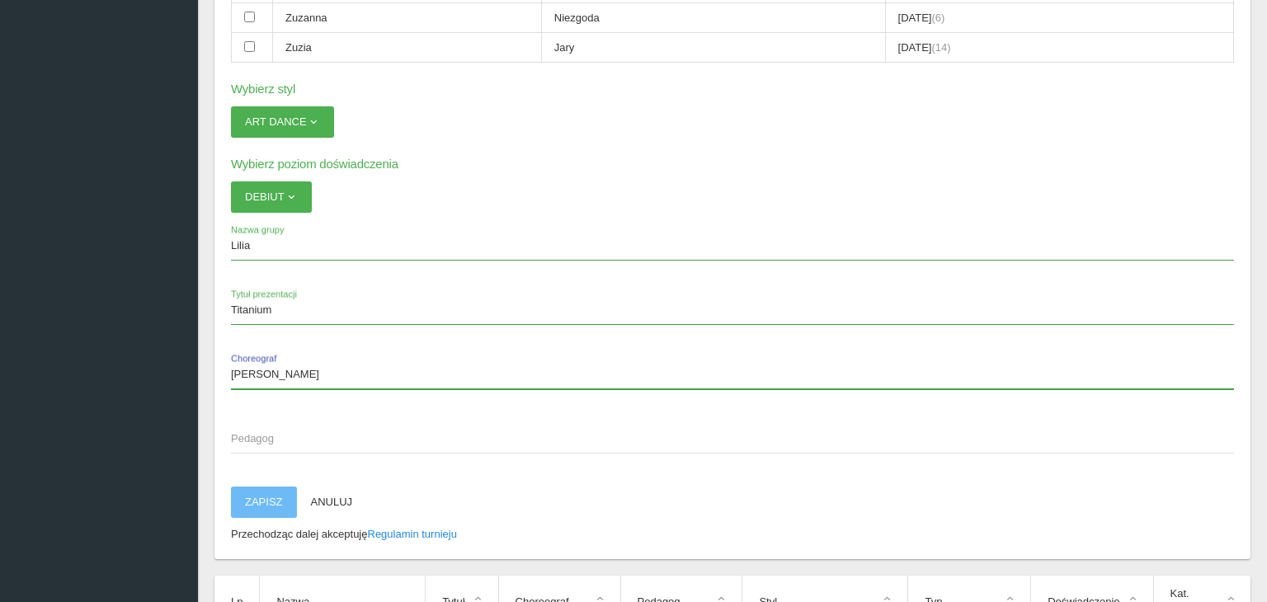
type input "[PERSON_NAME]"
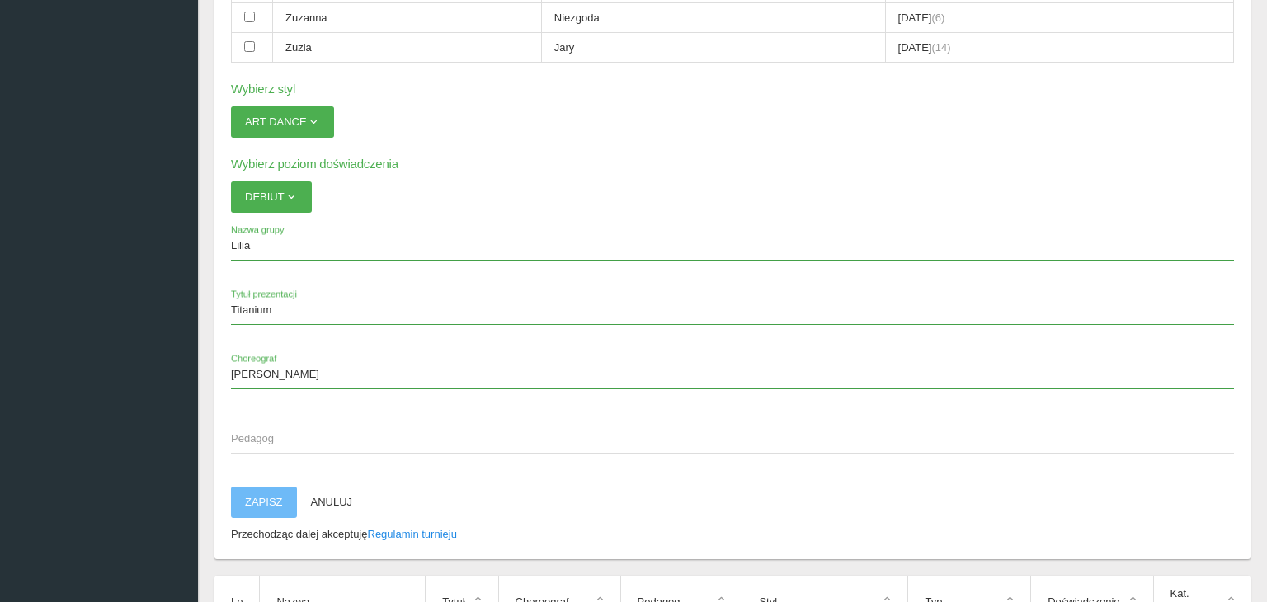
click at [268, 430] on span "Pedagog" at bounding box center [724, 438] width 986 height 16
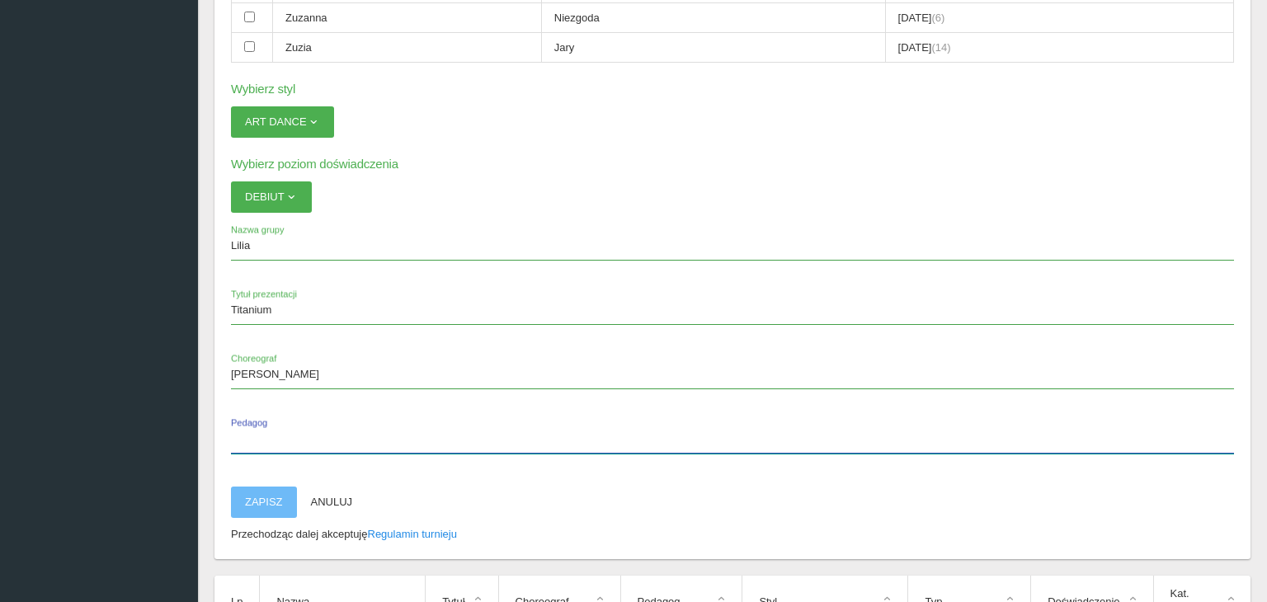
click at [268, 422] on input "Pedagog" at bounding box center [732, 437] width 1003 height 31
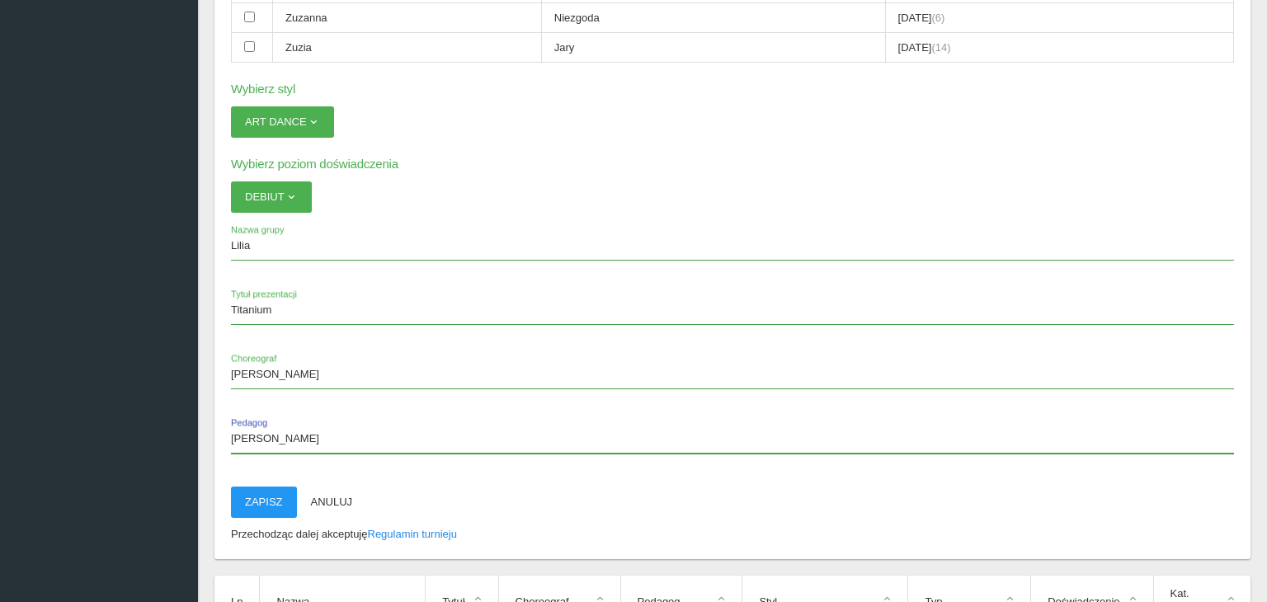
type input "[PERSON_NAME]"
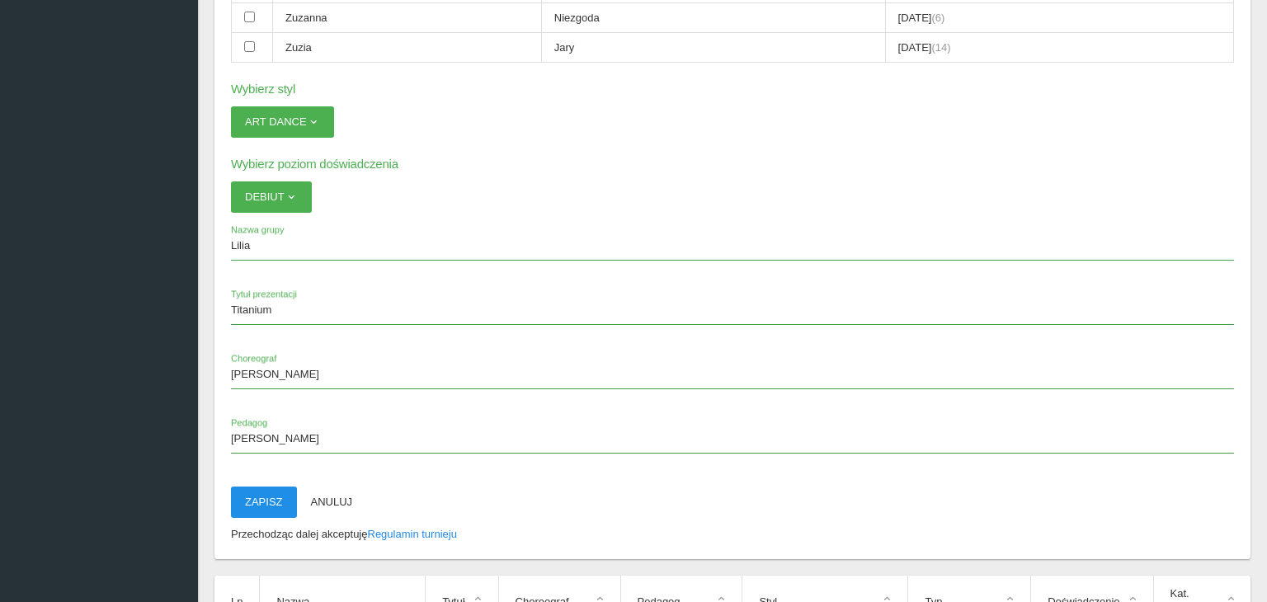
click at [273, 487] on button "Zapisz" at bounding box center [264, 502] width 66 height 31
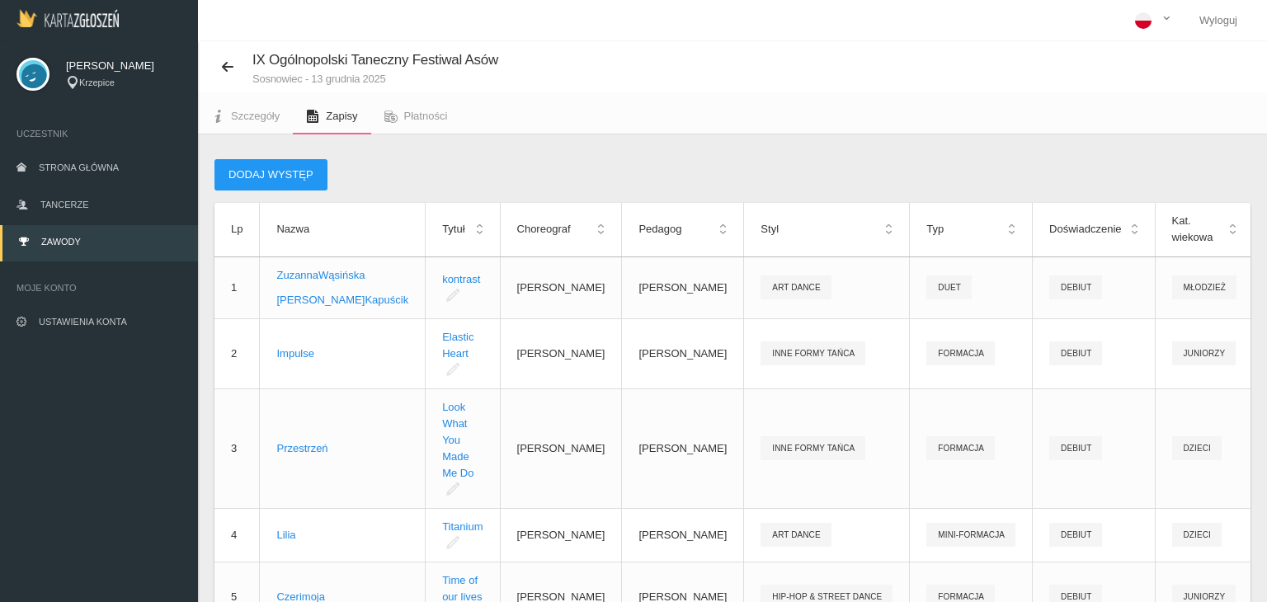
scroll to position [2, 0]
